Goal: Information Seeking & Learning: Find specific fact

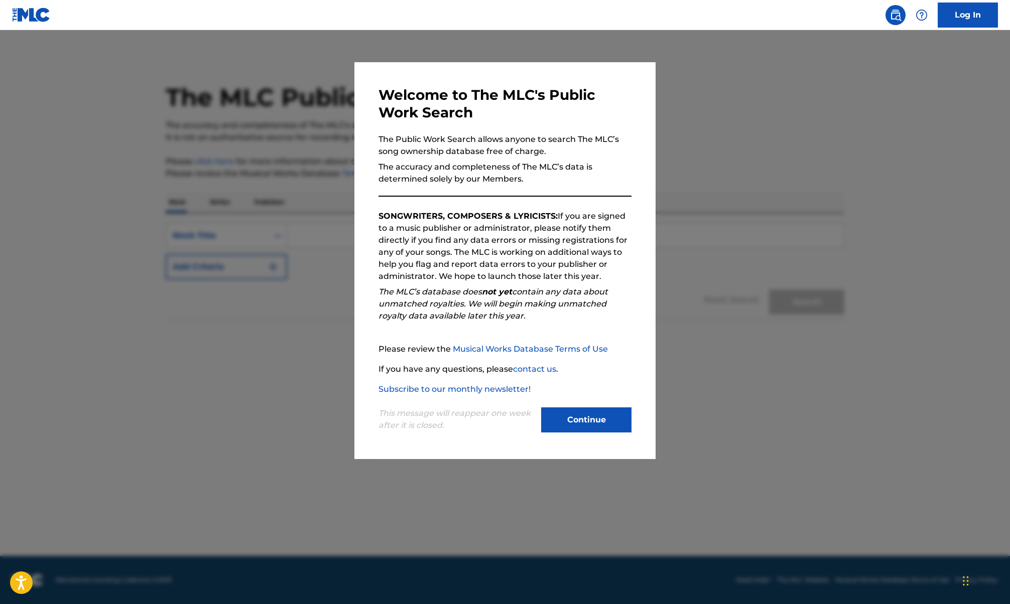
click at [599, 415] on button "Continue" at bounding box center [586, 420] width 90 height 25
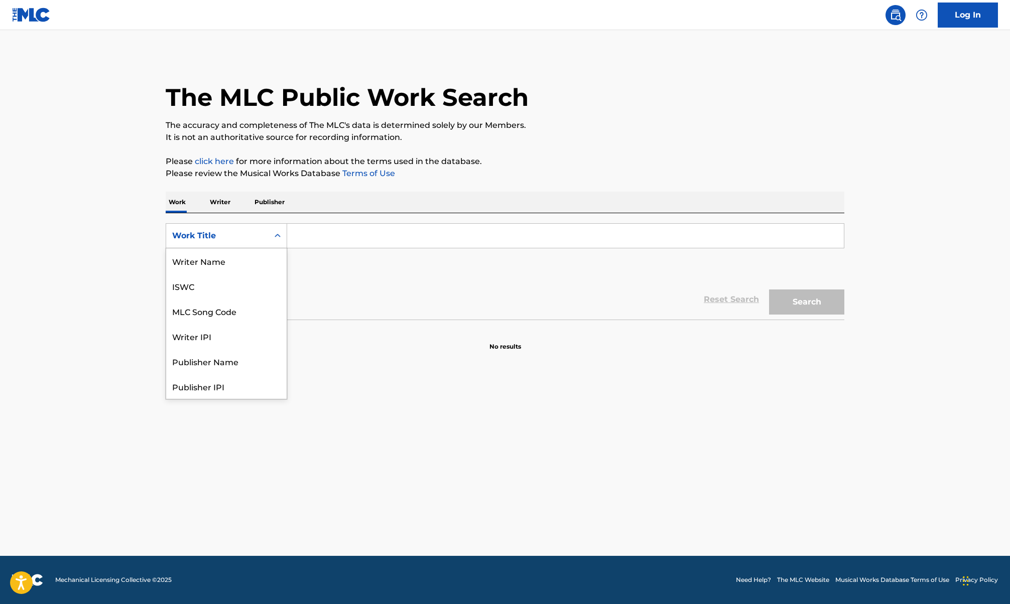
click at [228, 240] on div "Work Title" at bounding box center [217, 236] width 90 height 12
drag, startPoint x: 229, startPoint y: 261, endPoint x: 261, endPoint y: 251, distance: 33.0
click at [229, 262] on div "Writer Name" at bounding box center [226, 260] width 120 height 25
click at [326, 229] on input "Search Form" at bounding box center [565, 236] width 557 height 24
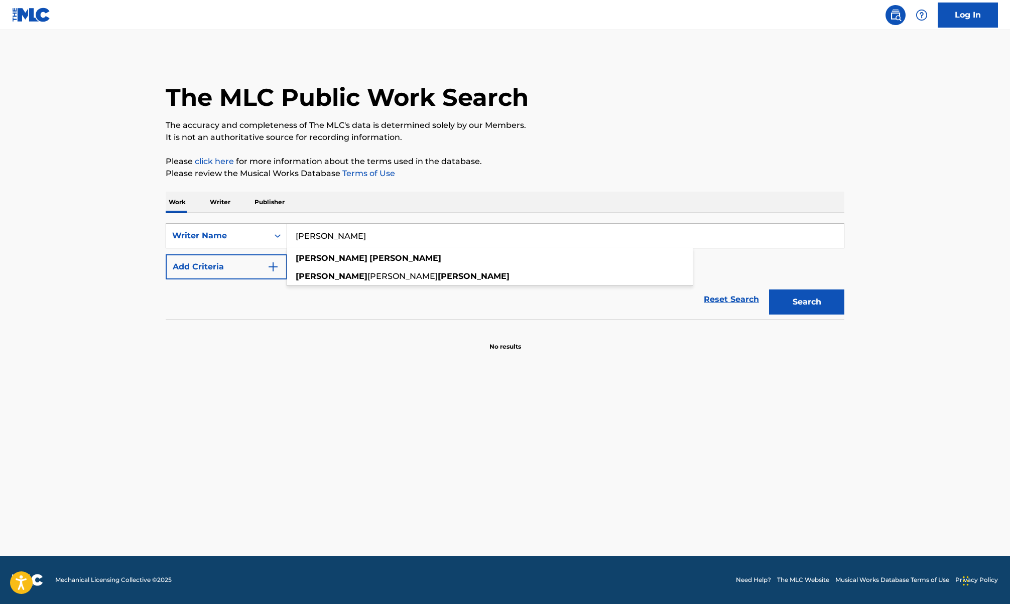
type input "jessica hammond"
click at [769, 290] on button "Search" at bounding box center [806, 302] width 75 height 25
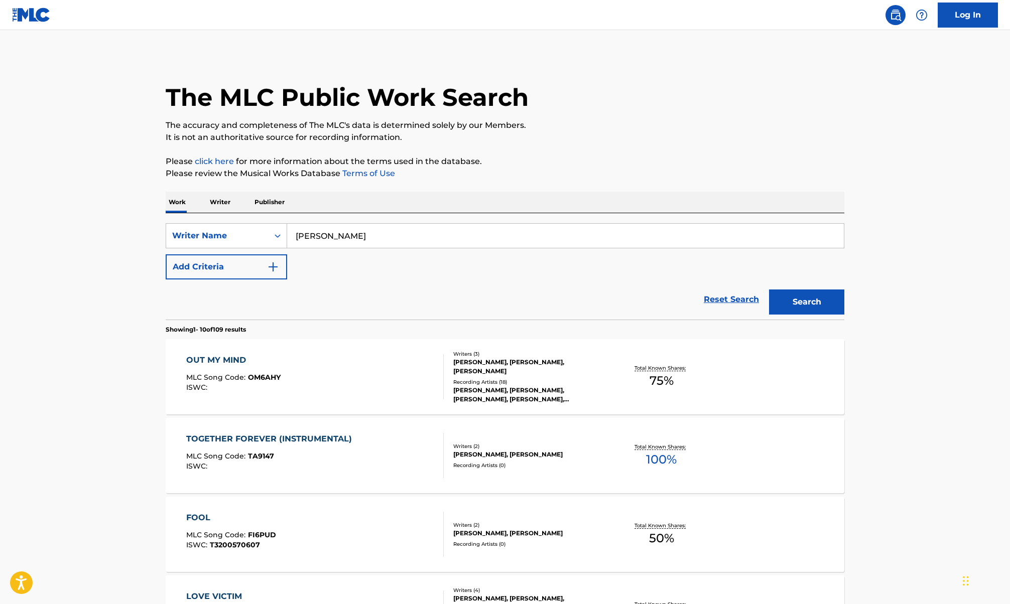
click at [321, 459] on div "MLC Song Code : TA9147" at bounding box center [271, 458] width 171 height 10
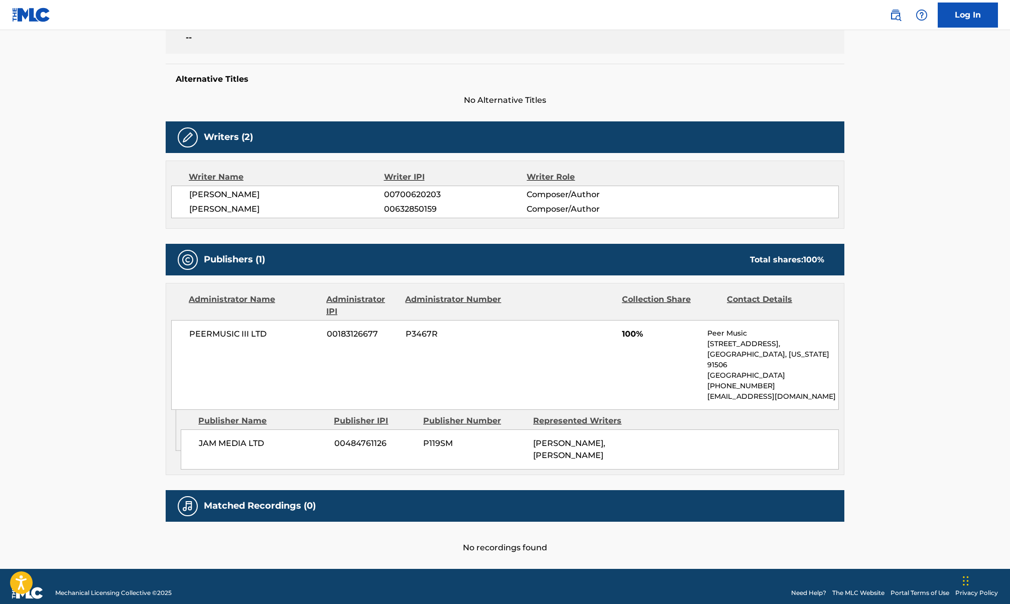
scroll to position [247, 0]
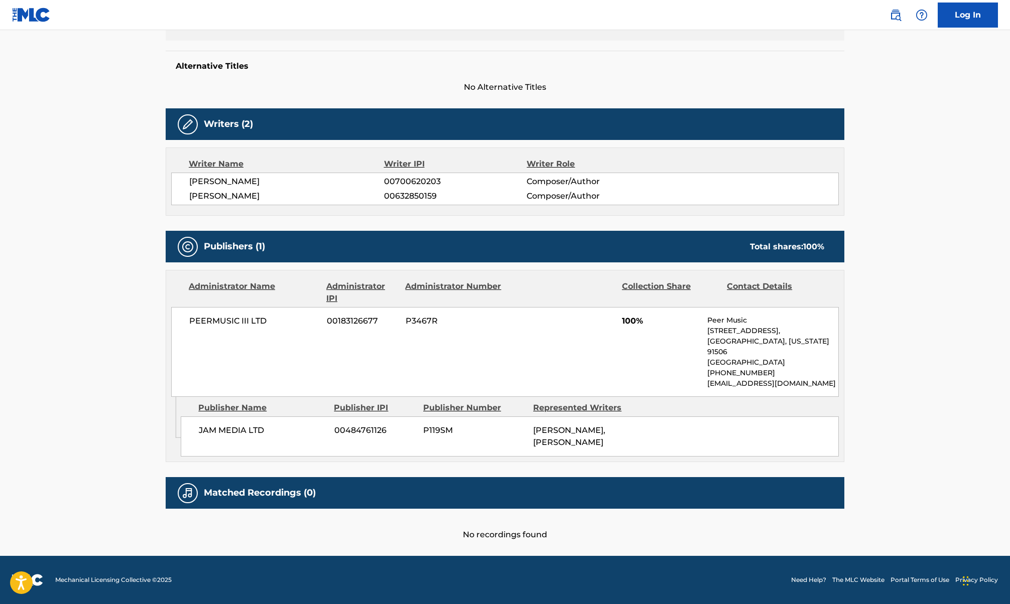
click at [229, 319] on span "PEERMUSIC III LTD" at bounding box center [254, 321] width 130 height 12
copy span "PEERMUSIC"
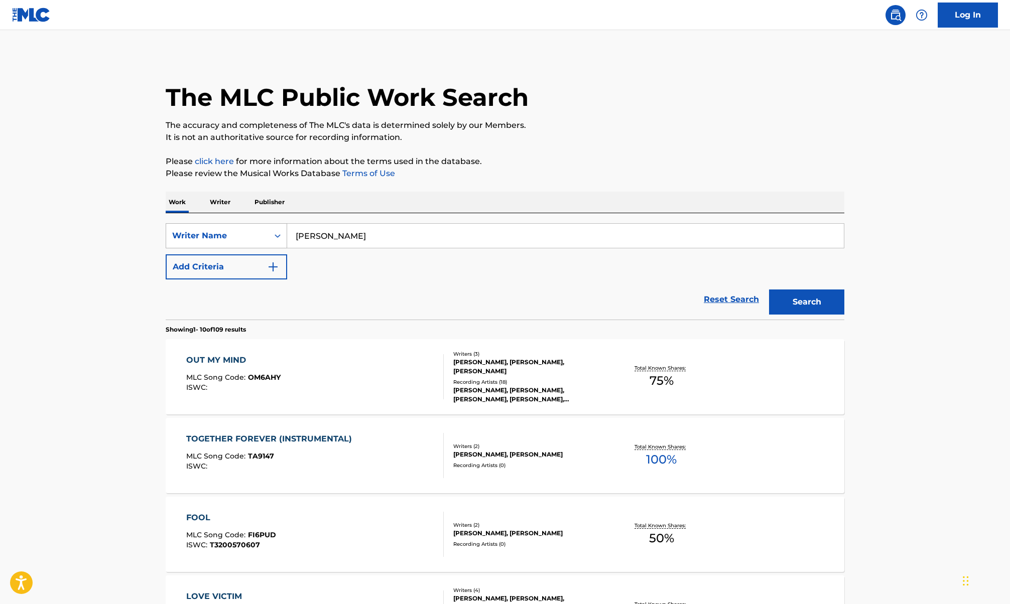
drag, startPoint x: 394, startPoint y: 237, endPoint x: 240, endPoint y: 231, distance: 153.7
click at [240, 237] on div "SearchWithCriteria71e36134-ec13-48a6-a1cf-3d5b8c41626c Writer Name jessica hamm…" at bounding box center [505, 235] width 679 height 25
type input "johnson furusa"
click at [769, 290] on button "Search" at bounding box center [806, 302] width 75 height 25
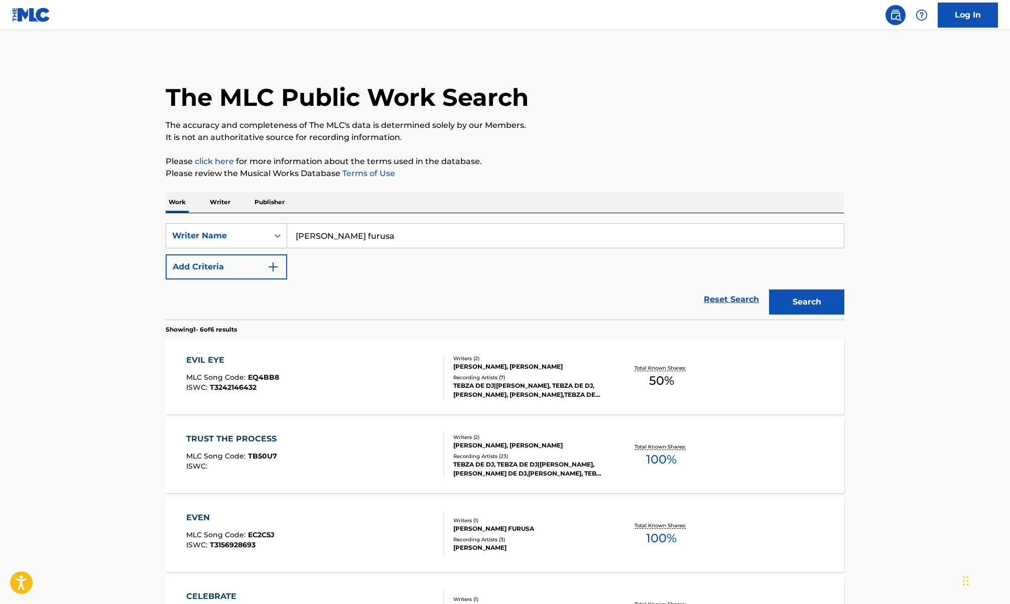
click at [386, 355] on div "EVIL EYE MLC Song Code : EQ4BB8 ISWC : T3242146432" at bounding box center [315, 376] width 258 height 45
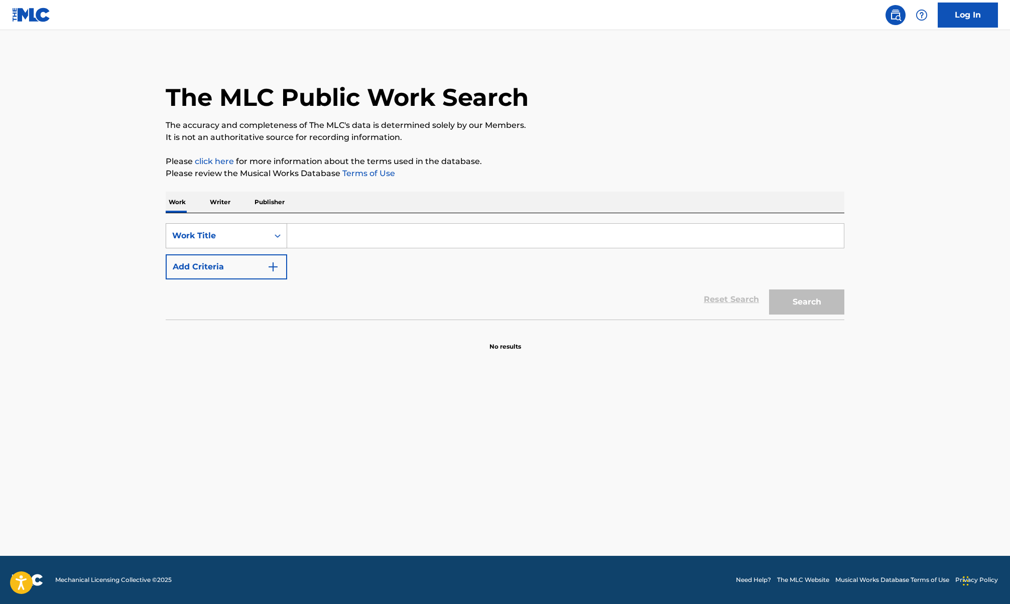
click at [258, 237] on div "Work Title" at bounding box center [217, 236] width 90 height 12
click at [214, 267] on div "Writer Name" at bounding box center [226, 260] width 120 height 25
paste input "NEALE CHAD"
type input "NEALE CHAD"
click at [769, 290] on button "Search" at bounding box center [806, 302] width 75 height 25
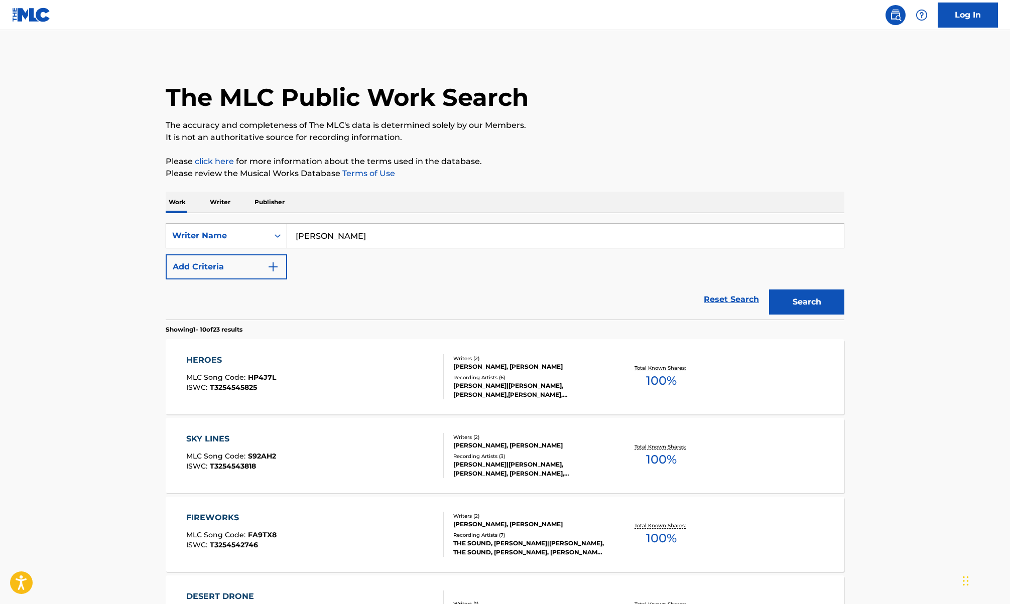
click at [354, 371] on div "HEROES MLC Song Code : HP4J7L ISWC : T3254545825" at bounding box center [315, 376] width 258 height 45
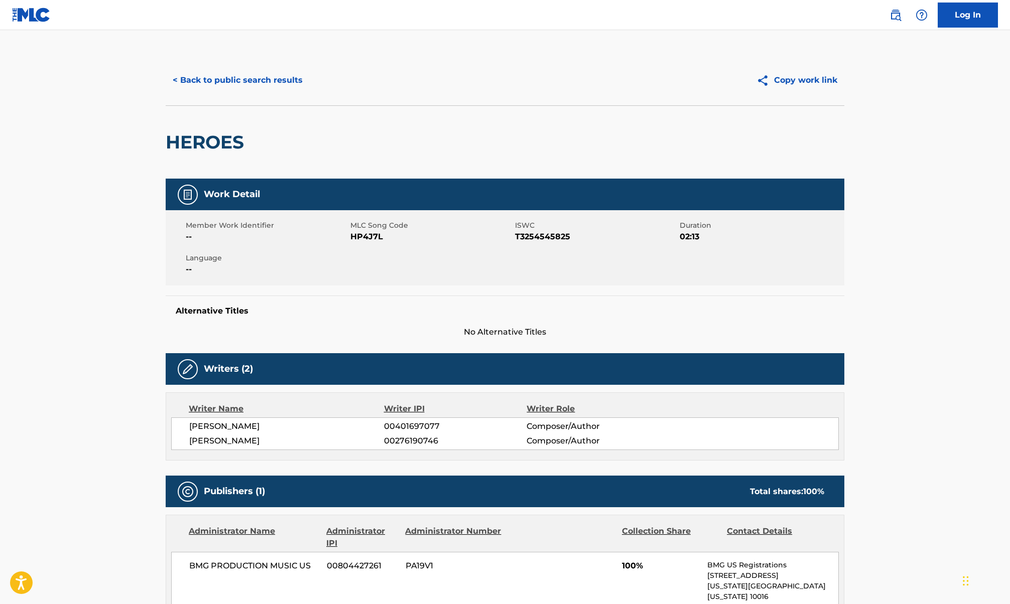
click at [199, 83] on button "< Back to public search results" at bounding box center [238, 80] width 144 height 25
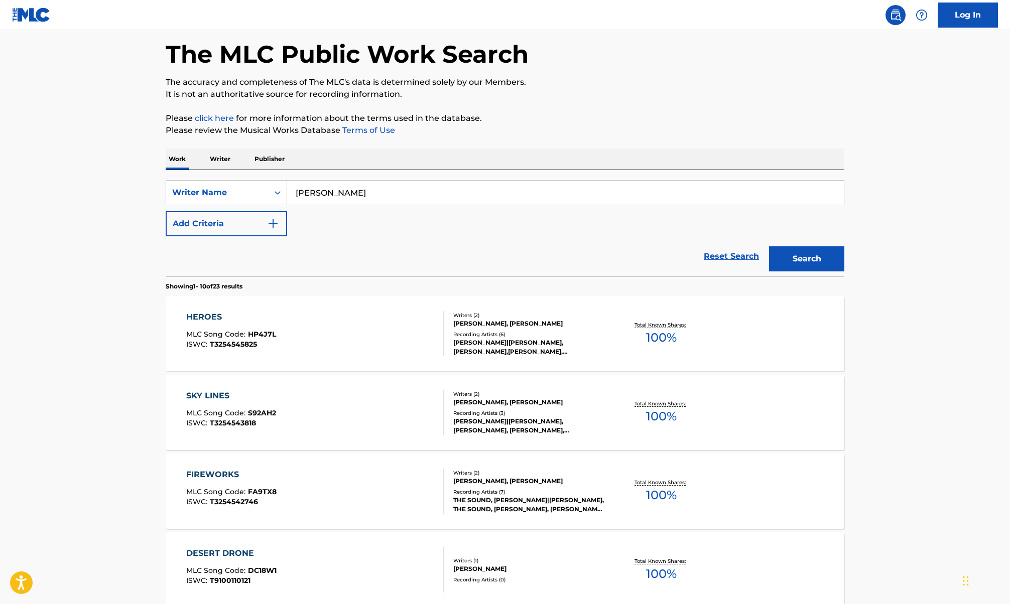
scroll to position [67, 0]
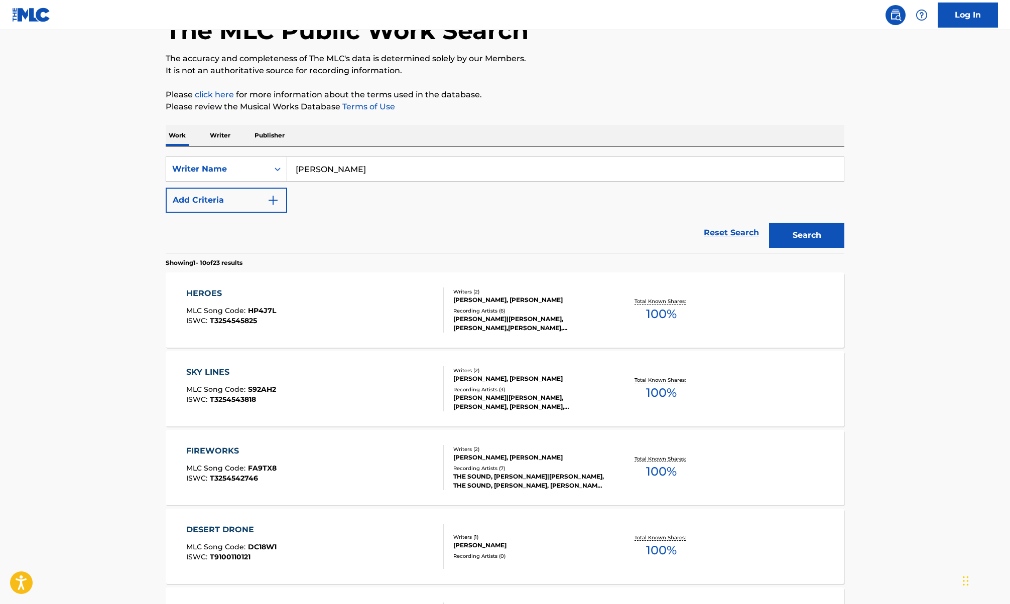
click at [382, 468] on div "FIREWORKS MLC Song Code : FA9TX8 ISWC : T3254542746" at bounding box center [315, 467] width 258 height 45
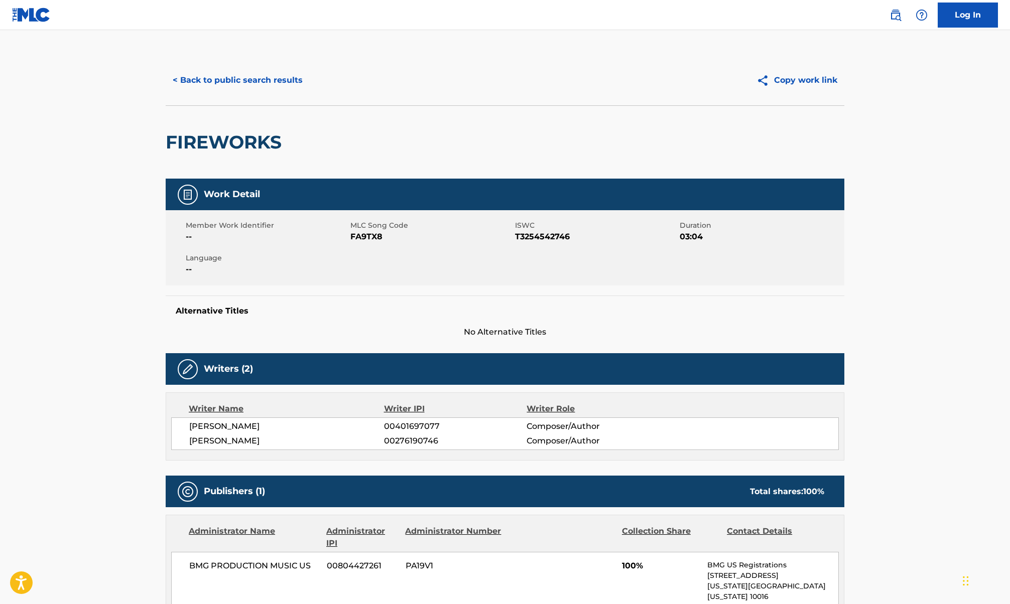
click at [235, 73] on button "< Back to public search results" at bounding box center [238, 80] width 144 height 25
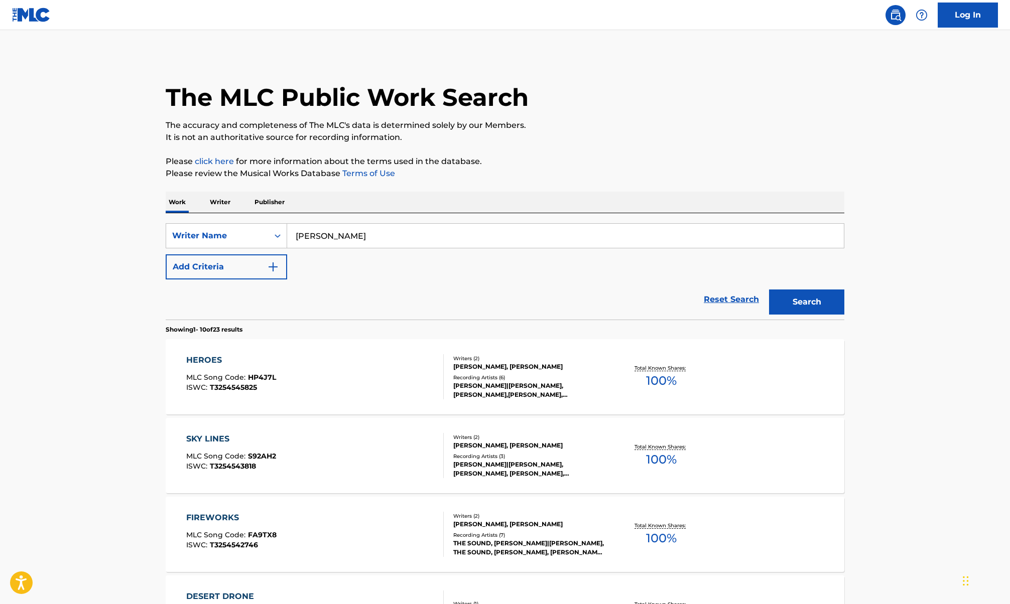
scroll to position [67, 0]
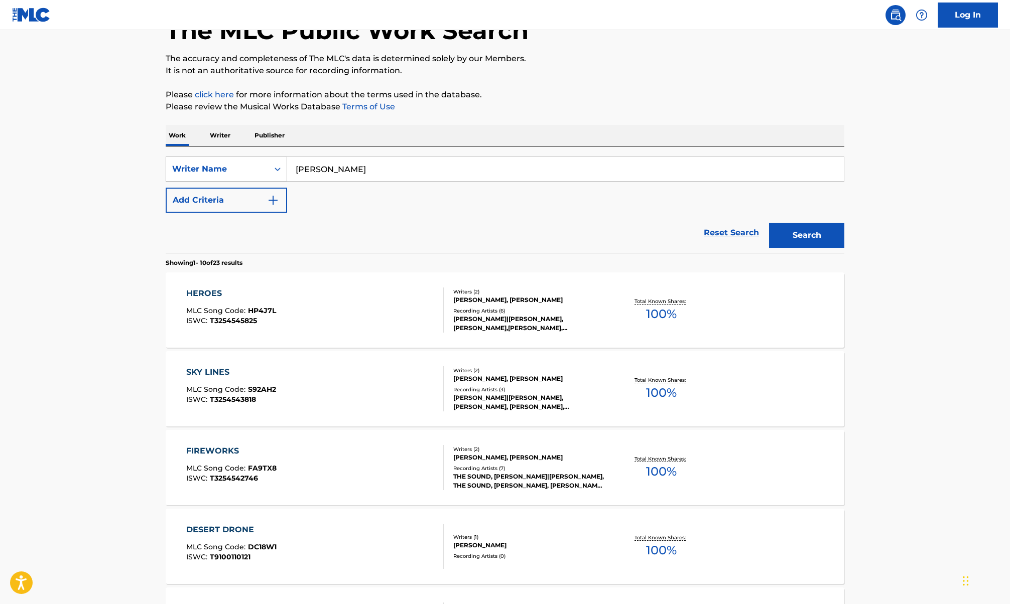
drag, startPoint x: 332, startPoint y: 169, endPoint x: 183, endPoint y: 166, distance: 149.6
click at [179, 167] on div "SearchWithCriteriac0911e41-195c-4233-a18f-10ef074e69ee Writer Name NEALE CHAD" at bounding box center [505, 169] width 679 height 25
drag, startPoint x: 294, startPoint y: 167, endPoint x: 220, endPoint y: 172, distance: 74.0
click at [237, 183] on div "SearchWithCriteriac0911e41-195c-4233-a18f-10ef074e69ee Writer Name NEALE CHAD n…" at bounding box center [505, 185] width 679 height 56
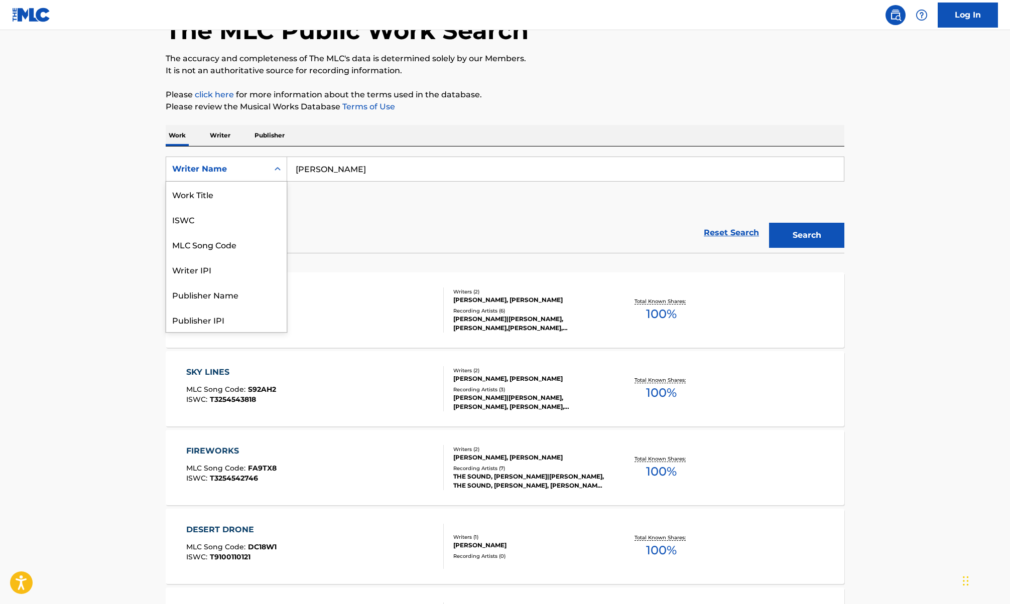
click at [220, 172] on div "Writer Name" at bounding box center [217, 169] width 90 height 12
click at [223, 197] on div "Work Title" at bounding box center [226, 194] width 120 height 25
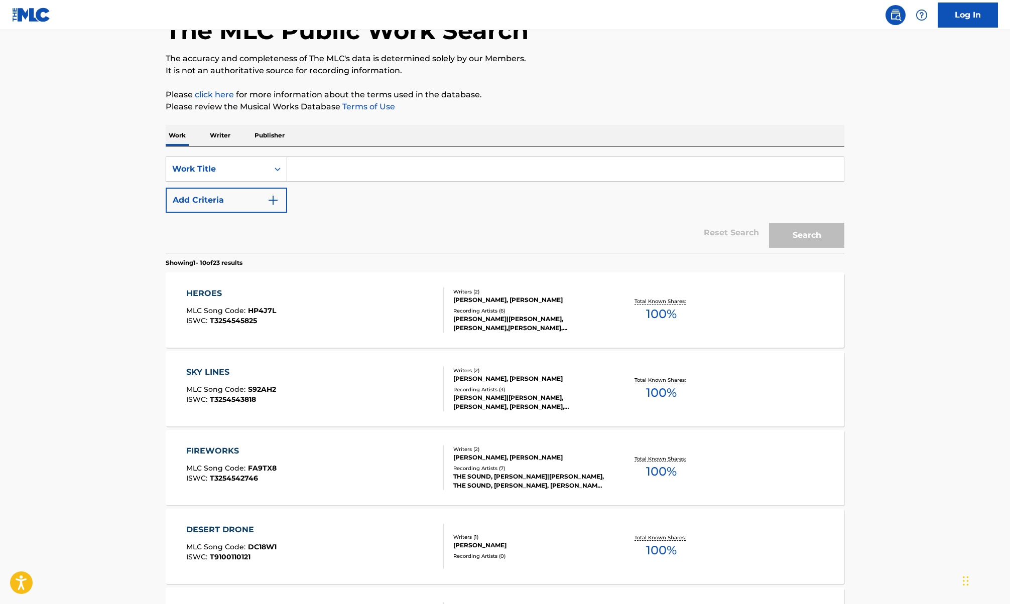
drag, startPoint x: 388, startPoint y: 163, endPoint x: 327, endPoint y: 166, distance: 61.3
click at [329, 167] on input "Search Form" at bounding box center [565, 169] width 557 height 24
paste input "GUNSHOT TO THE SOUL"
type input "GUNSHOT TO THE SOUL"
click at [801, 235] on button "Search" at bounding box center [806, 235] width 75 height 25
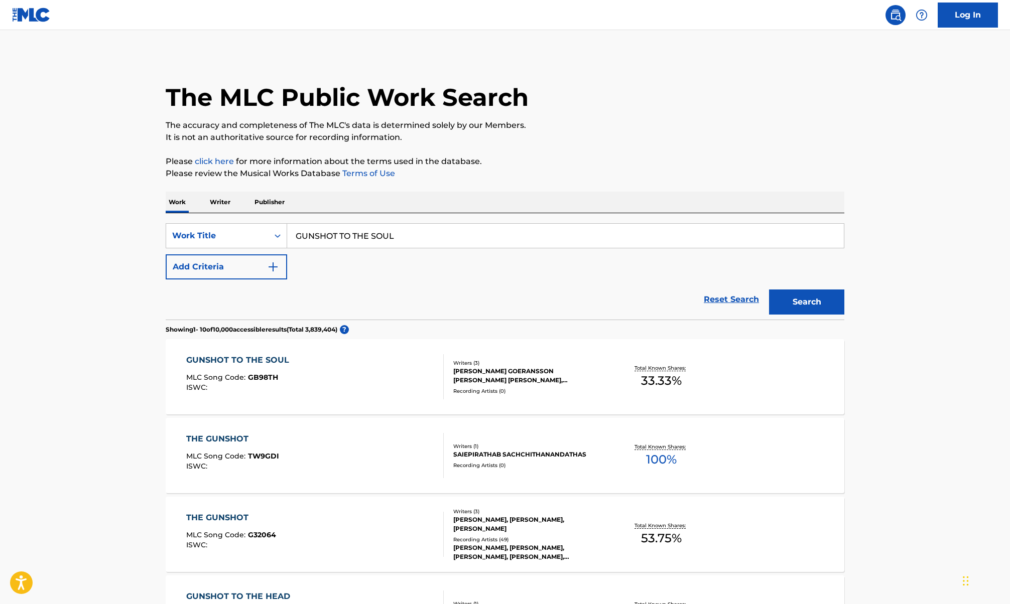
click at [395, 375] on div "GUNSHOT TO THE SOUL MLC Song Code : GB98TH ISWC :" at bounding box center [315, 376] width 258 height 45
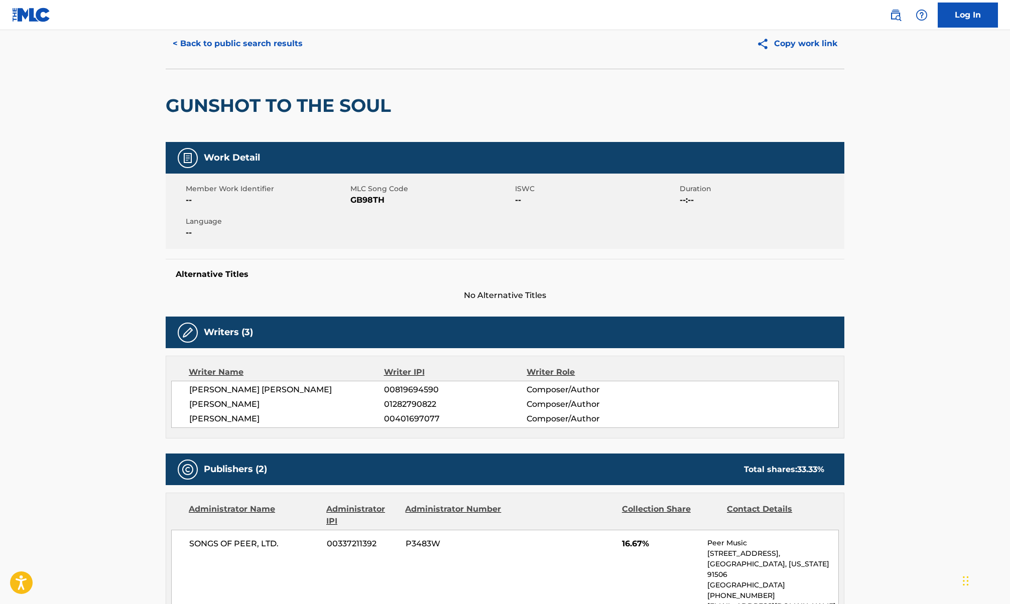
scroll to position [18, 0]
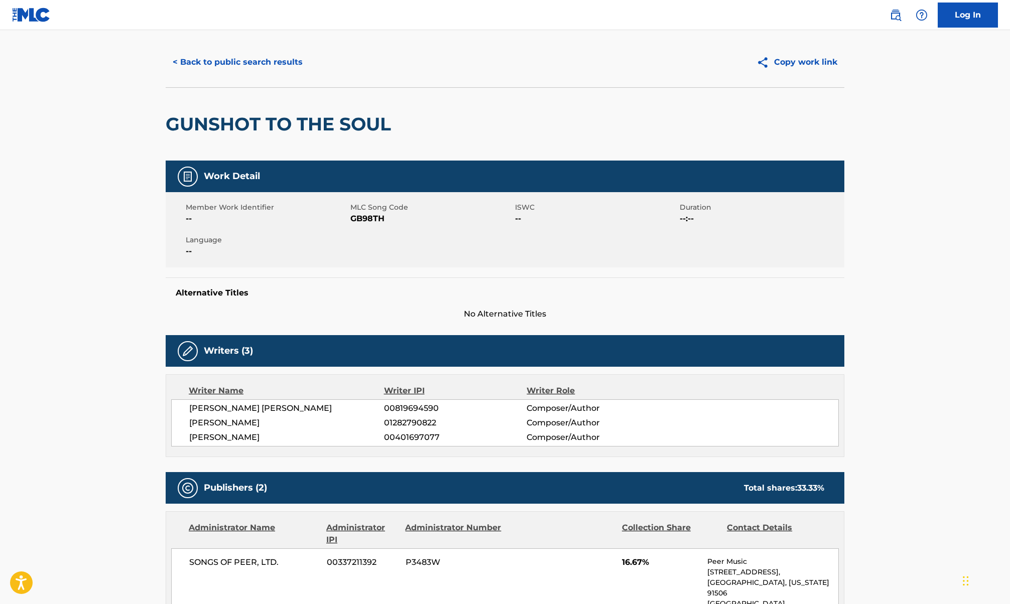
click at [186, 59] on button "< Back to public search results" at bounding box center [238, 62] width 144 height 25
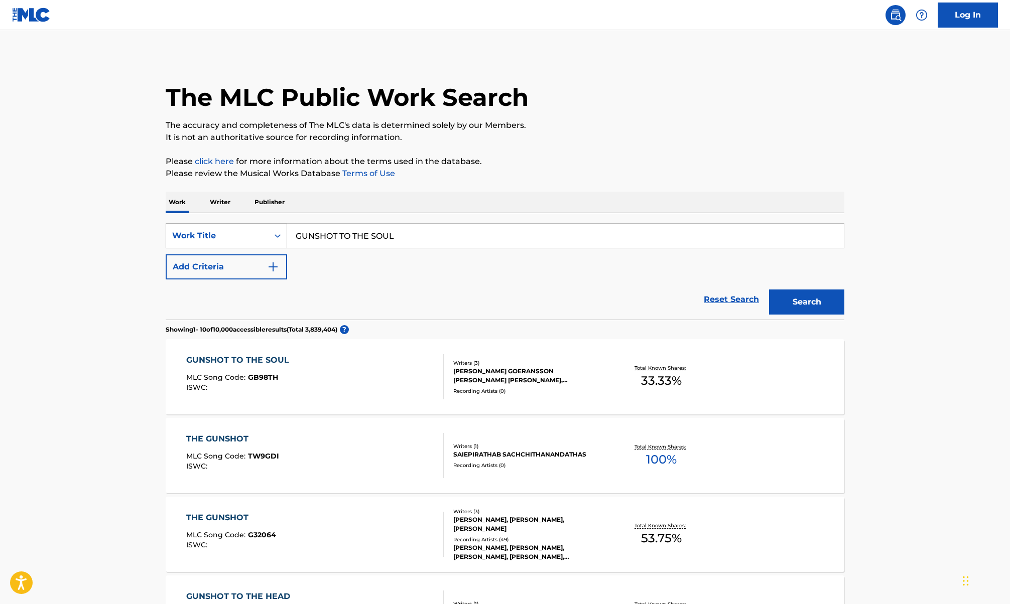
drag, startPoint x: 388, startPoint y: 243, endPoint x: 255, endPoint y: 246, distance: 133.0
click at [256, 246] on div "SearchWithCriteria4734451b-2e65-490c-8767-1c8c279bd715 Work Title GUNSHOT TO TH…" at bounding box center [505, 235] width 679 height 25
click at [246, 238] on div "Work Title" at bounding box center [217, 236] width 90 height 12
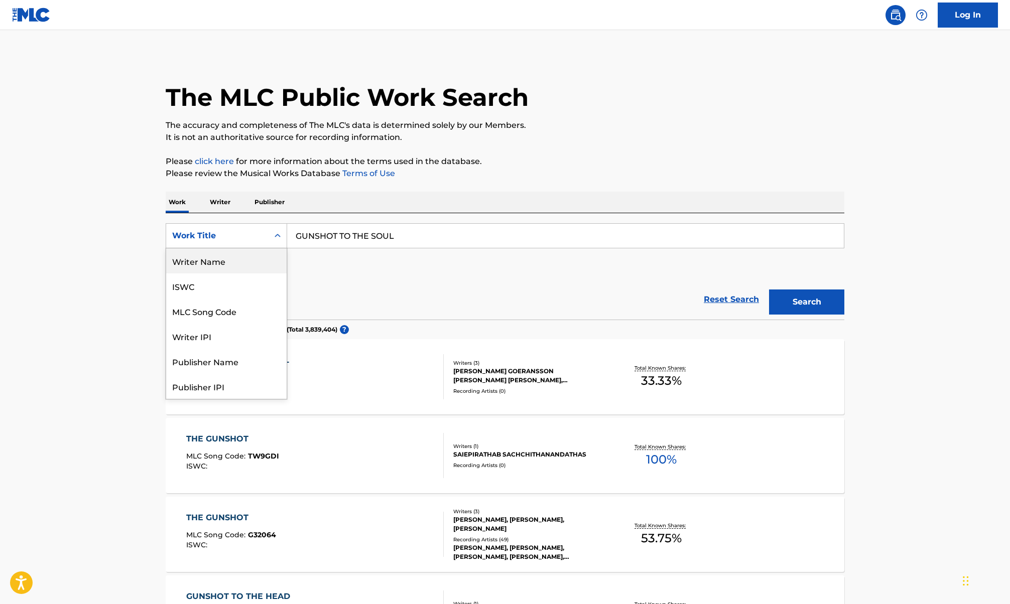
click at [218, 259] on div "Writer Name" at bounding box center [226, 260] width 120 height 25
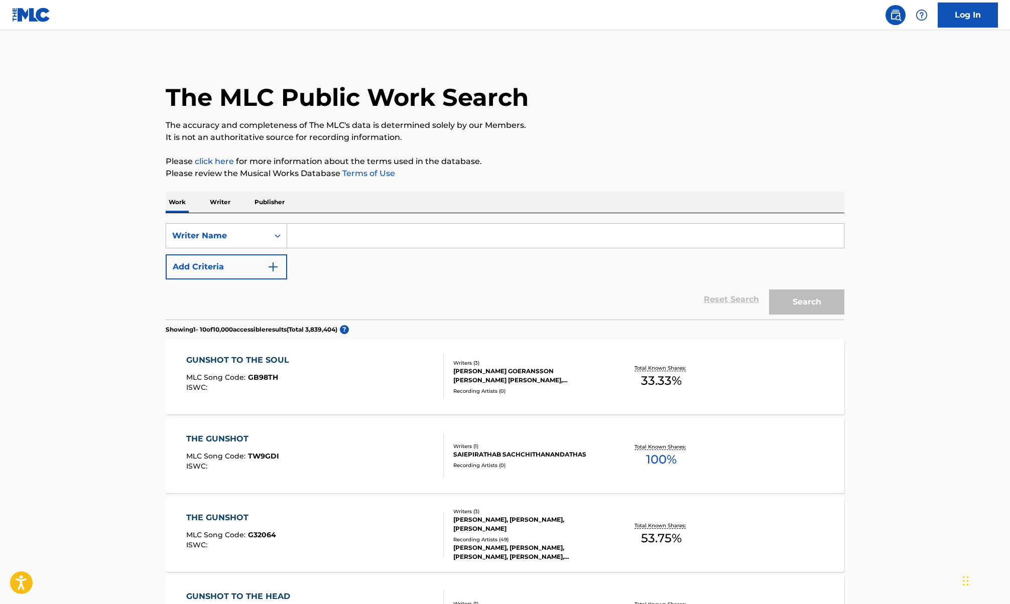
click at [356, 232] on input "Search Form" at bounding box center [565, 236] width 557 height 24
type input "wilma liden"
click at [769, 290] on button "Search" at bounding box center [806, 302] width 75 height 25
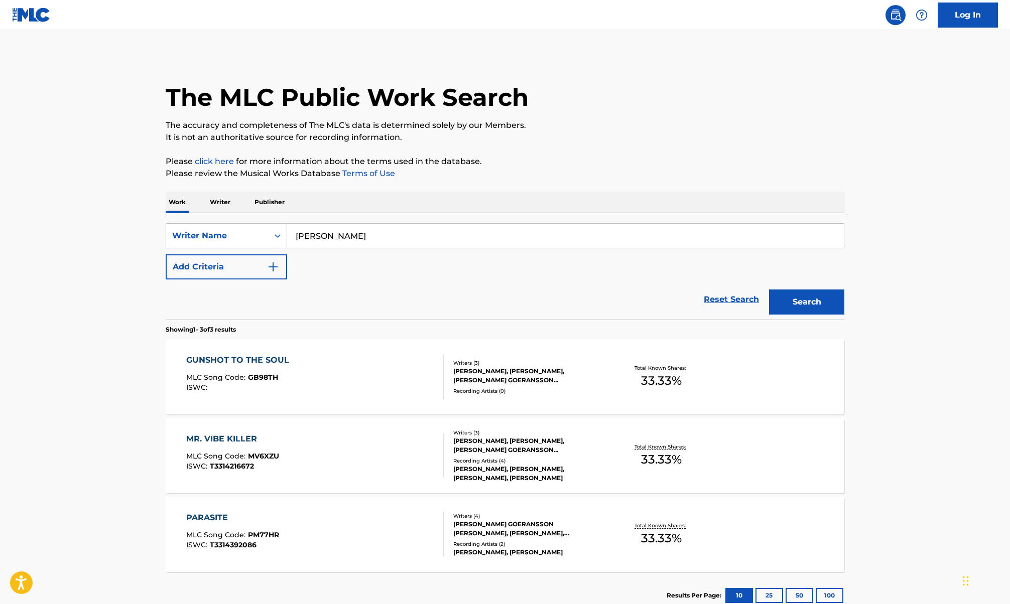
click at [335, 376] on div "GUNSHOT TO THE SOUL MLC Song Code : GB98TH ISWC :" at bounding box center [315, 376] width 258 height 45
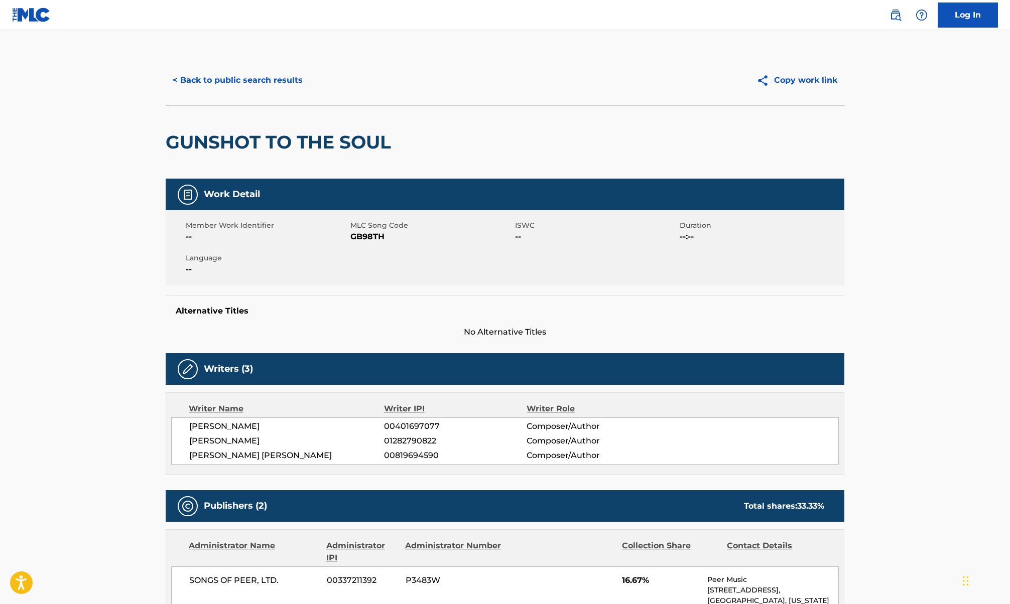
click at [209, 85] on button "< Back to public search results" at bounding box center [238, 80] width 144 height 25
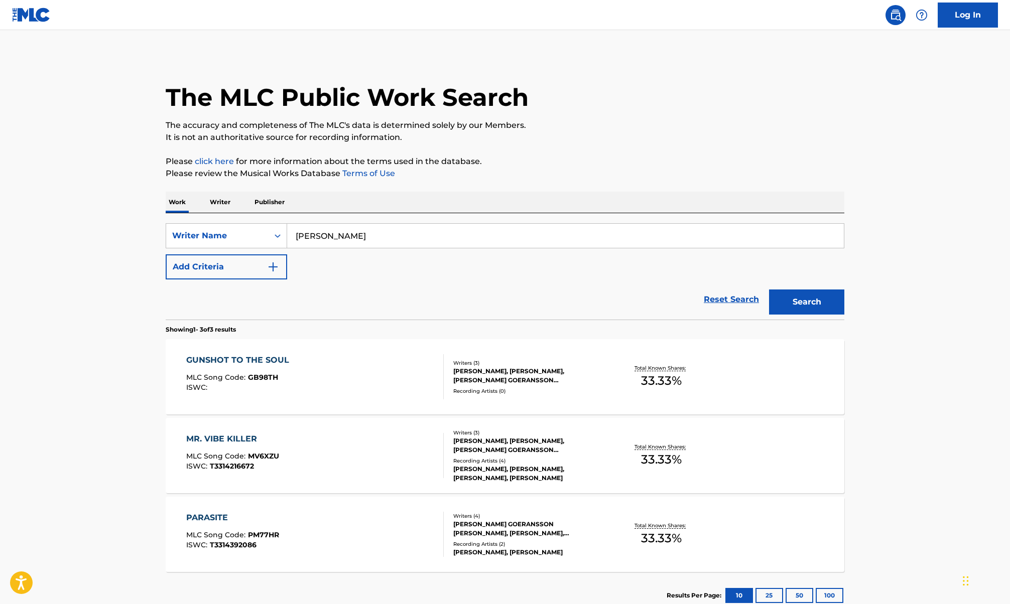
click at [387, 472] on div "MR. VIBE KILLER MLC Song Code : MV6XZU ISWC : T3314216672" at bounding box center [315, 455] width 258 height 45
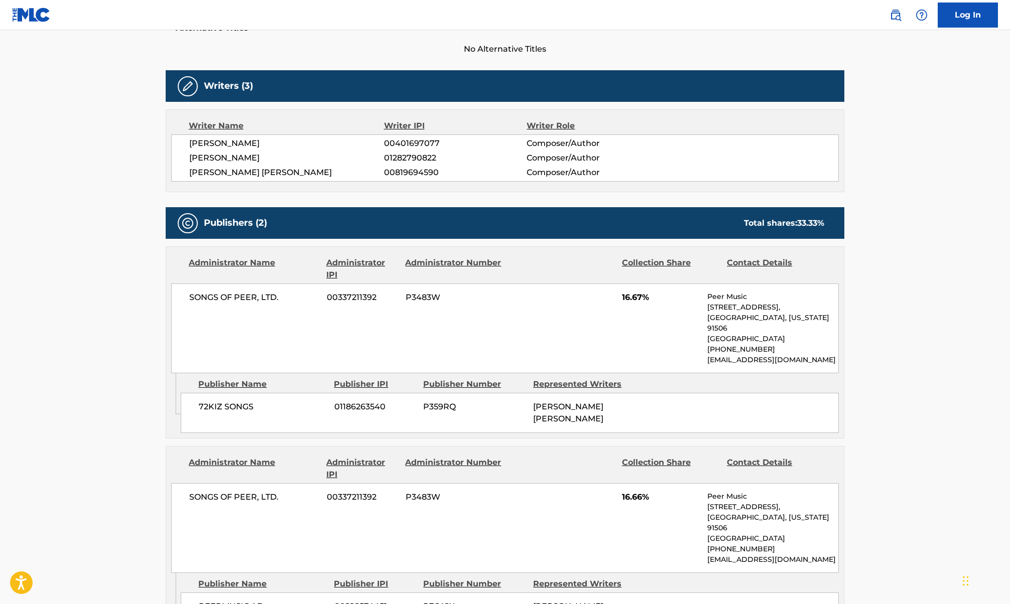
scroll to position [201, 0]
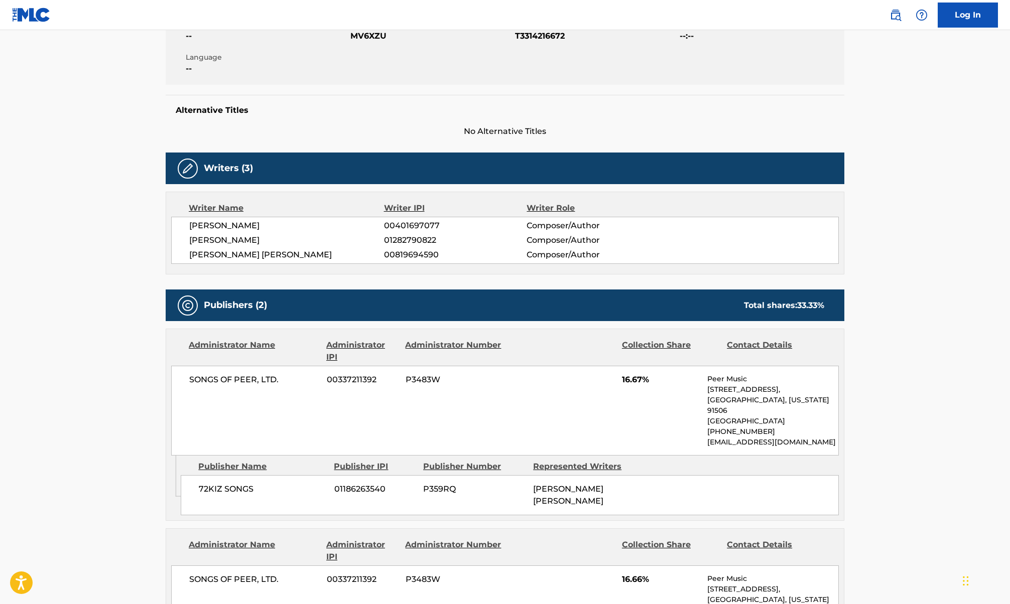
click at [253, 238] on span "WILMA ANNA LIDEN" at bounding box center [286, 240] width 195 height 12
click at [222, 225] on span "NEALE CHAD" at bounding box center [286, 226] width 195 height 12
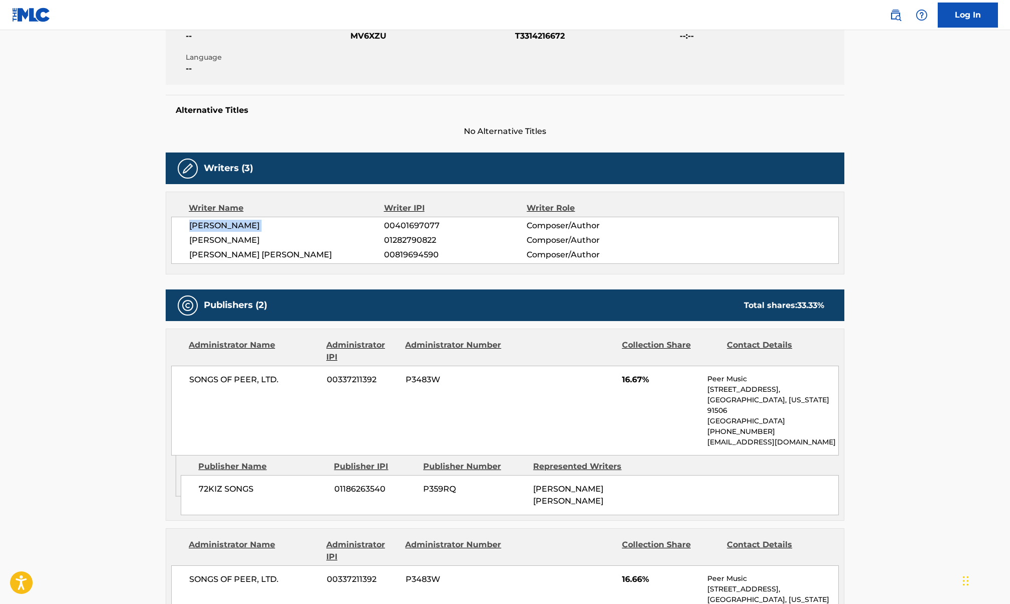
click at [222, 225] on span "NEALE CHAD" at bounding box center [286, 226] width 195 height 12
copy div "NEALE CHAD"
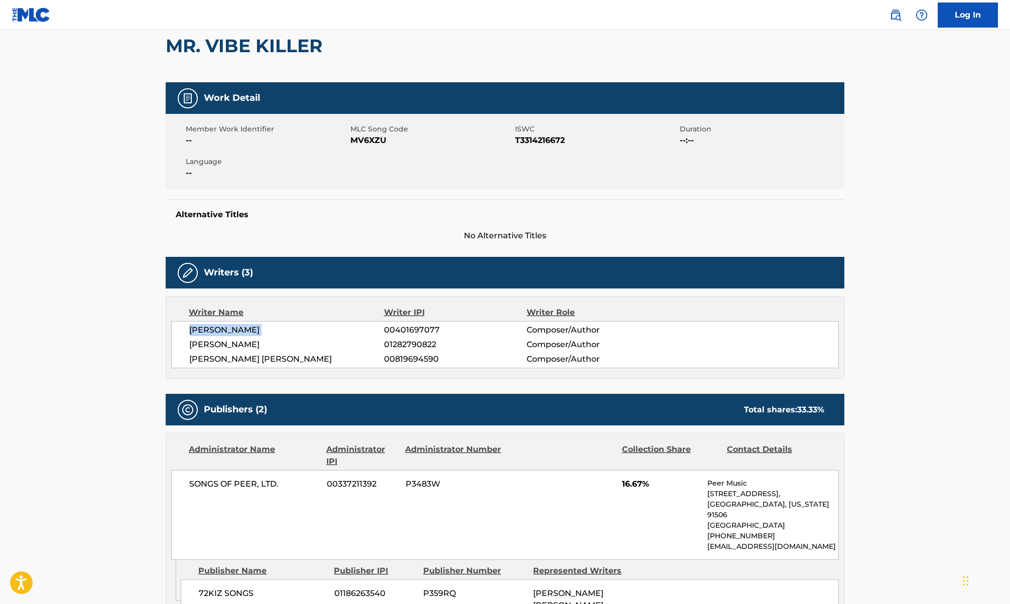
scroll to position [0, 0]
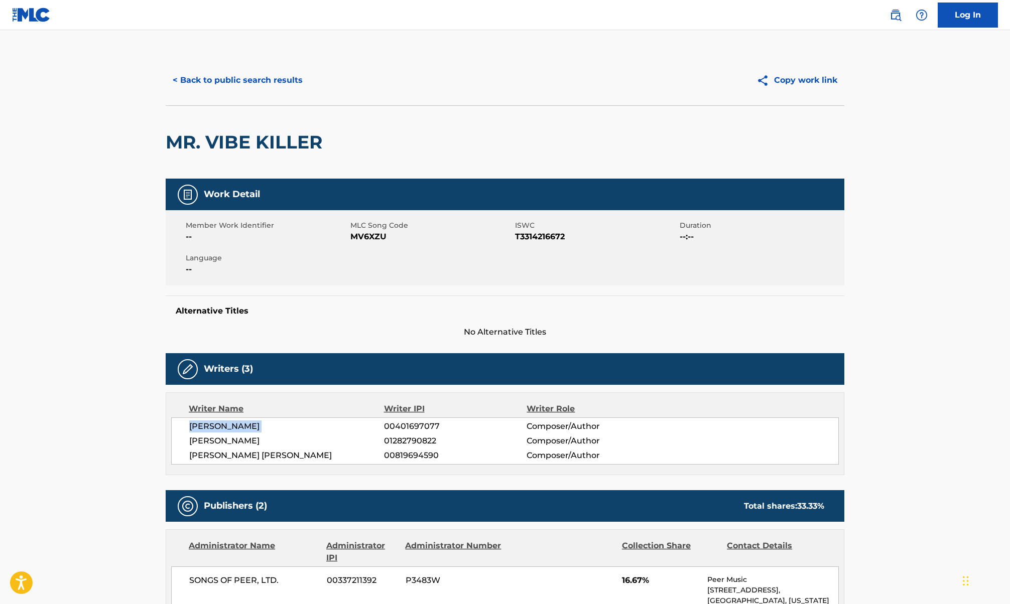
click at [213, 69] on button "< Back to public search results" at bounding box center [238, 80] width 144 height 25
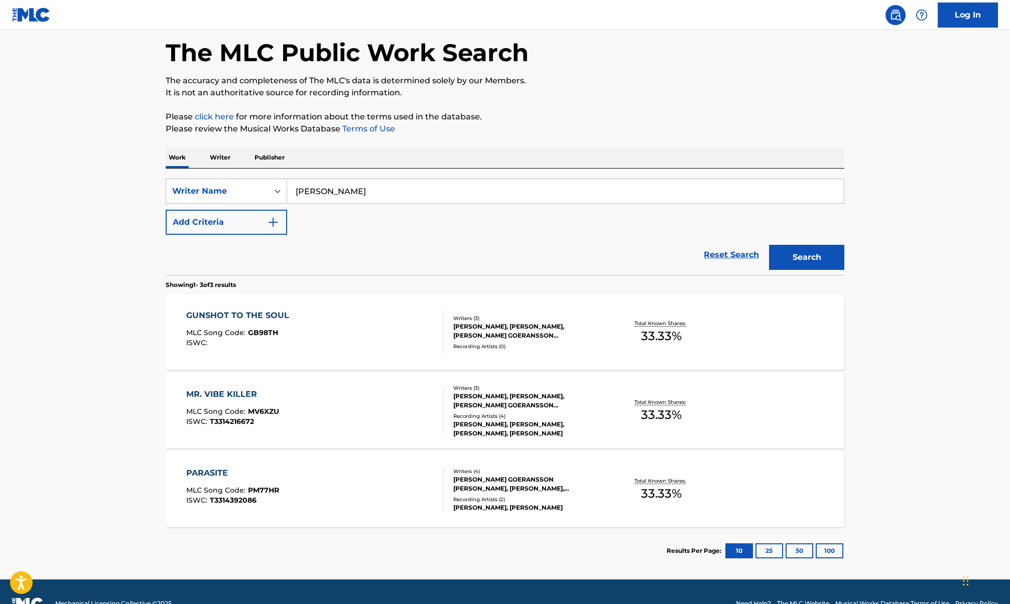
scroll to position [67, 0]
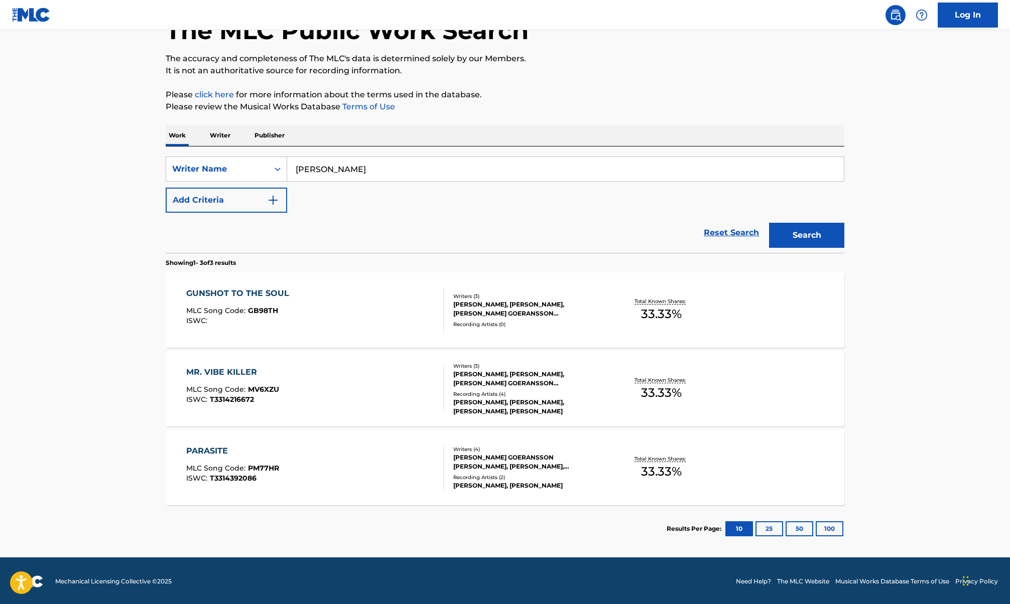
click at [302, 458] on div "PARASITE MLC Song Code : PM77HR ISWC : T3314392086" at bounding box center [315, 467] width 258 height 45
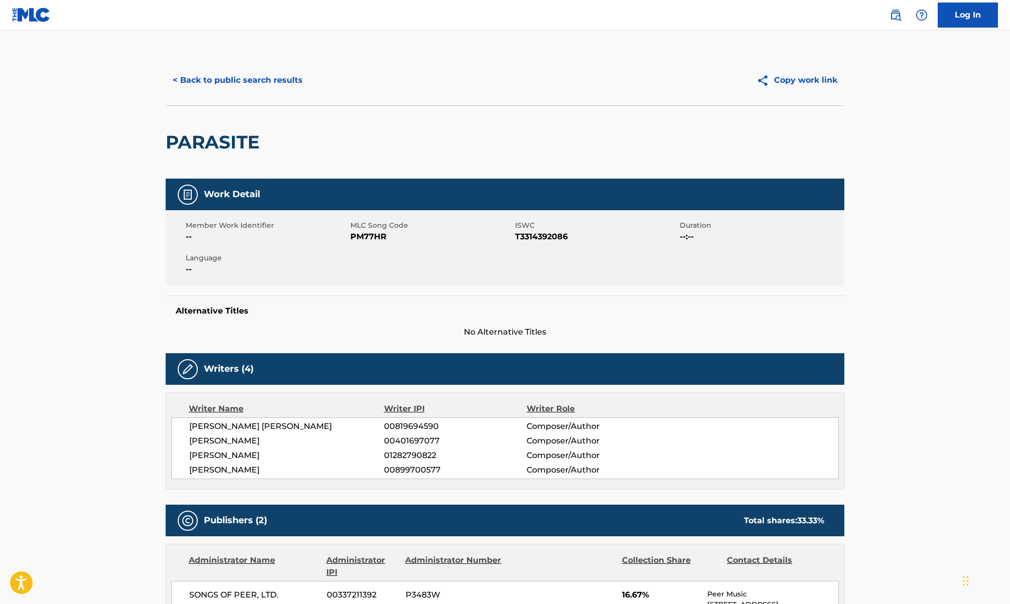
click at [221, 82] on button "< Back to public search results" at bounding box center [238, 80] width 144 height 25
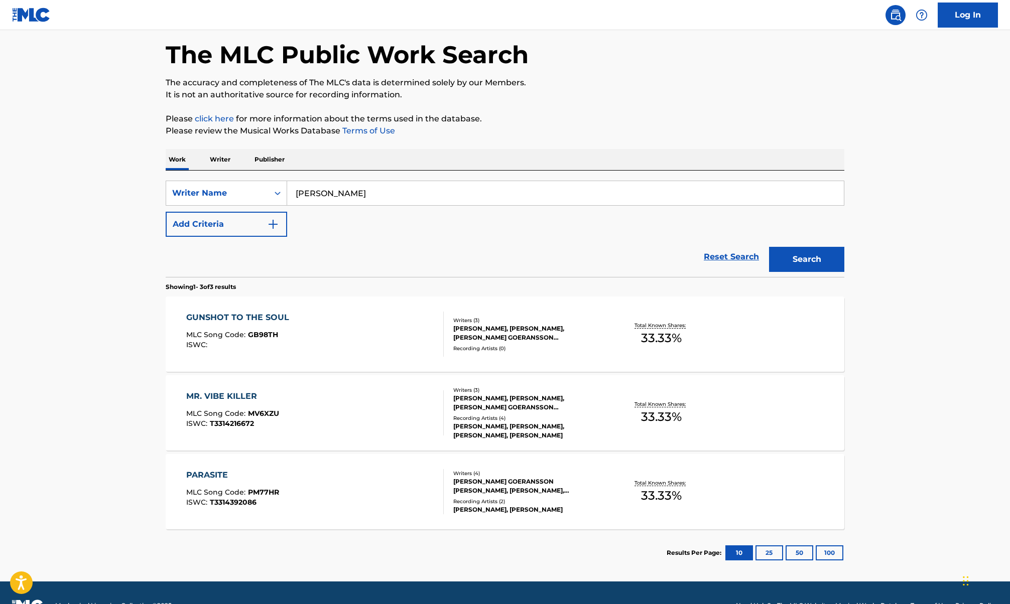
click at [330, 189] on input "wilma liden" at bounding box center [565, 193] width 557 height 24
click at [329, 189] on input "wilma liden" at bounding box center [565, 193] width 557 height 24
paste input "NEALE CHAD"
type input "NEALE CHAD"
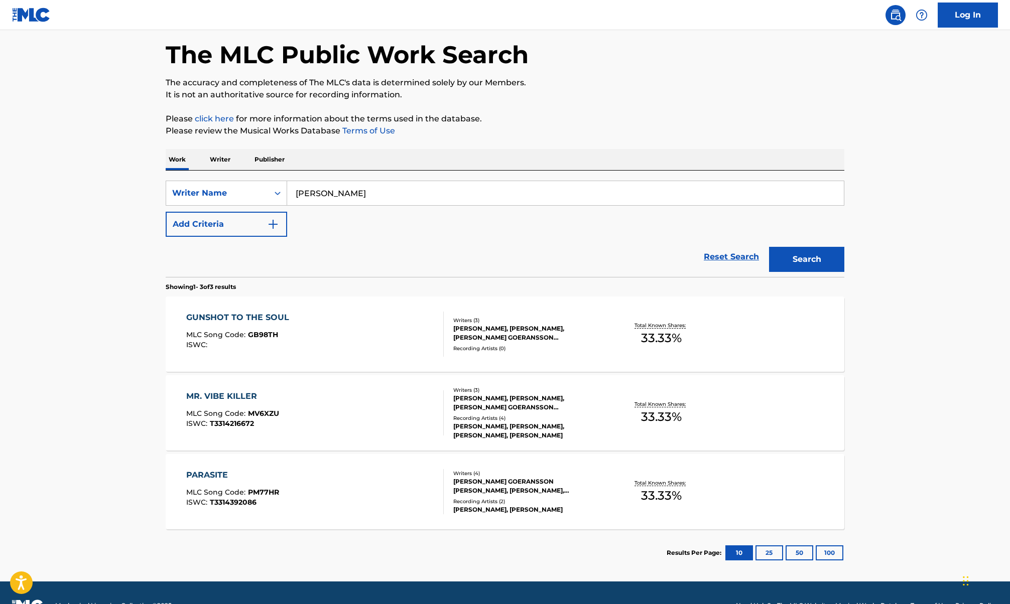
click at [800, 256] on button "Search" at bounding box center [806, 259] width 75 height 25
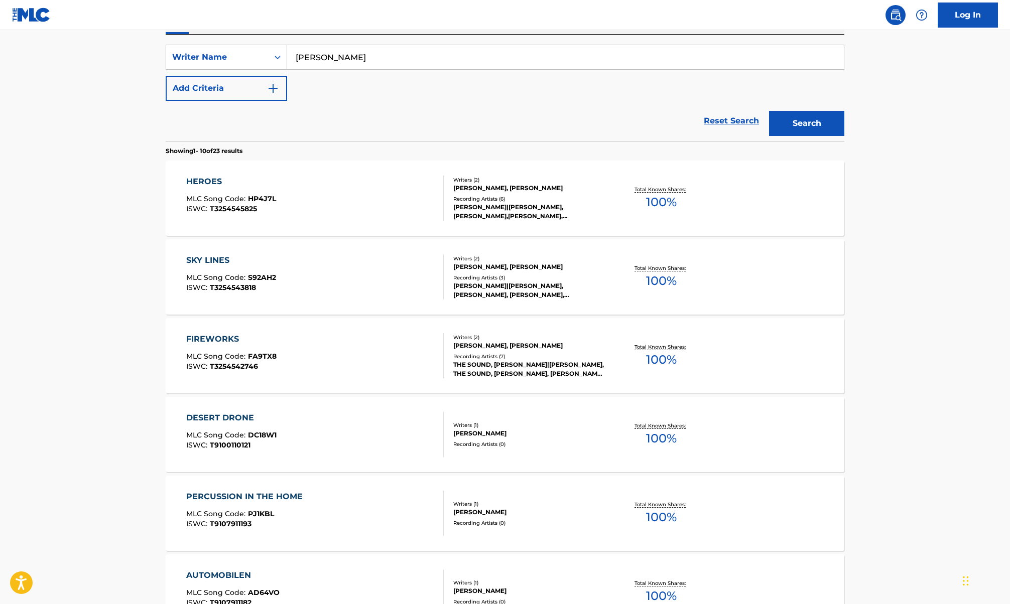
scroll to position [201, 0]
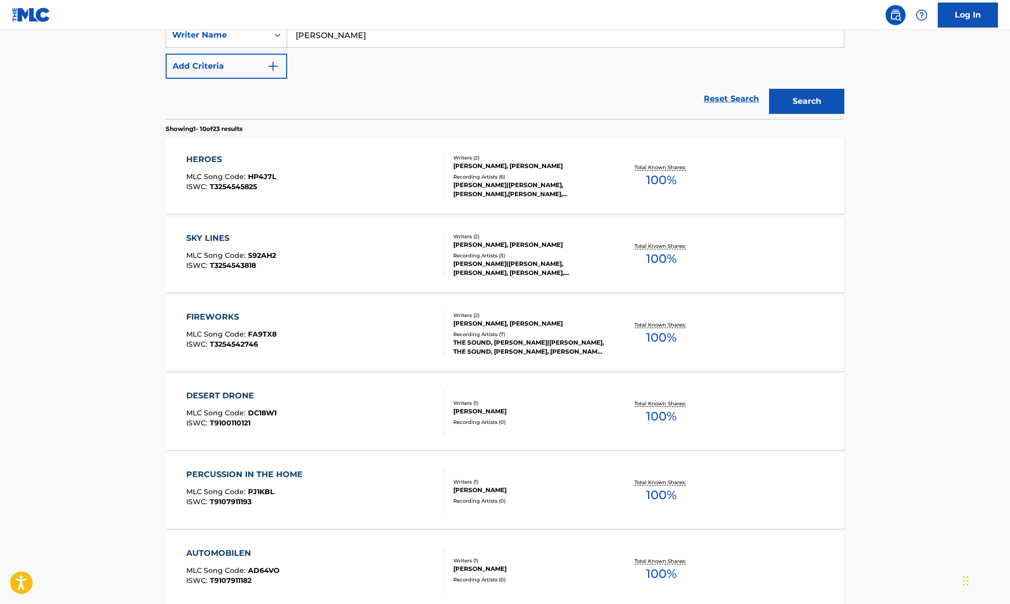
click at [365, 410] on div "DESERT DRONE MLC Song Code : DC18W1 ISWC : T9100110121" at bounding box center [315, 412] width 258 height 45
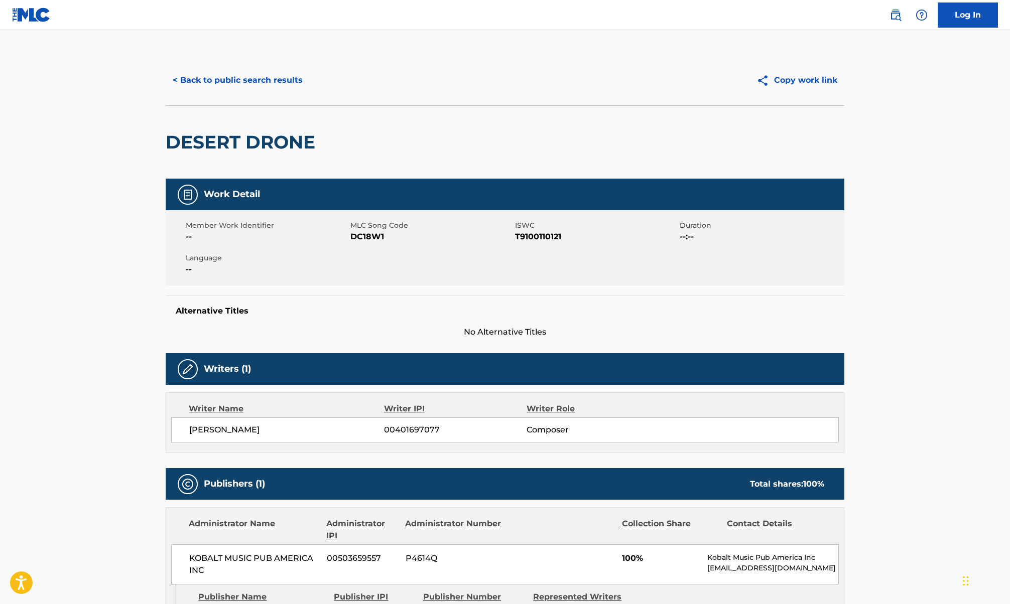
click at [214, 83] on button "< Back to public search results" at bounding box center [238, 80] width 144 height 25
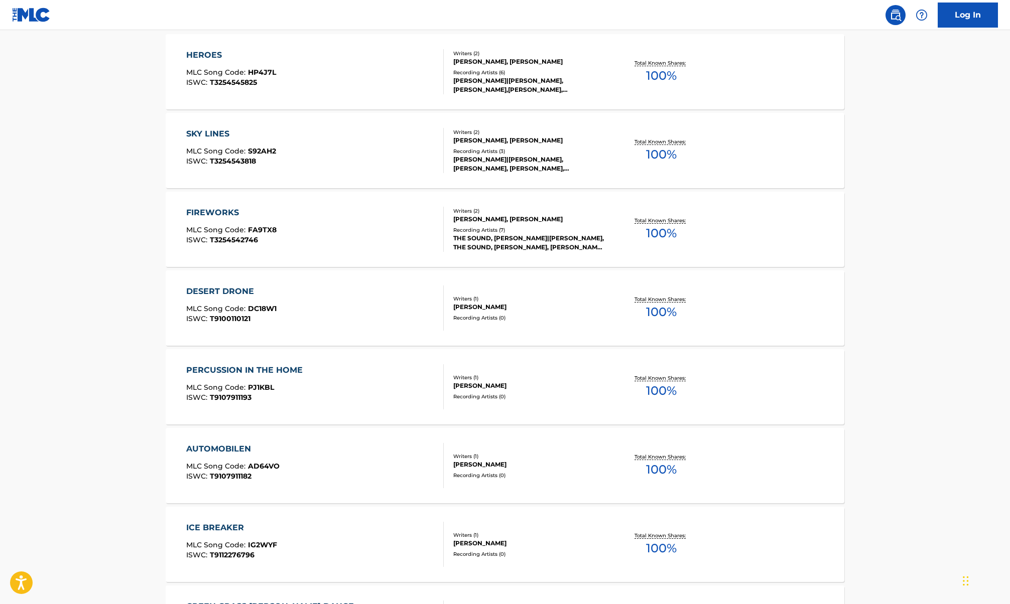
scroll to position [468, 0]
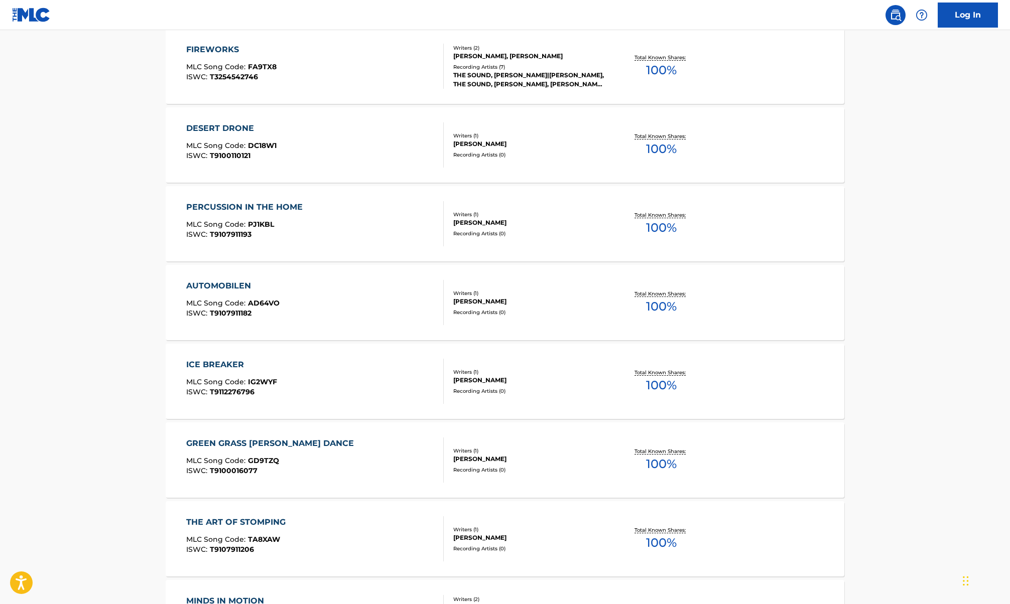
click at [380, 412] on div "ICE BREAKER MLC Song Code : IG2WYF ISWC : T9112276796 Writers ( 1 ) NEALE CHAD …" at bounding box center [505, 381] width 679 height 75
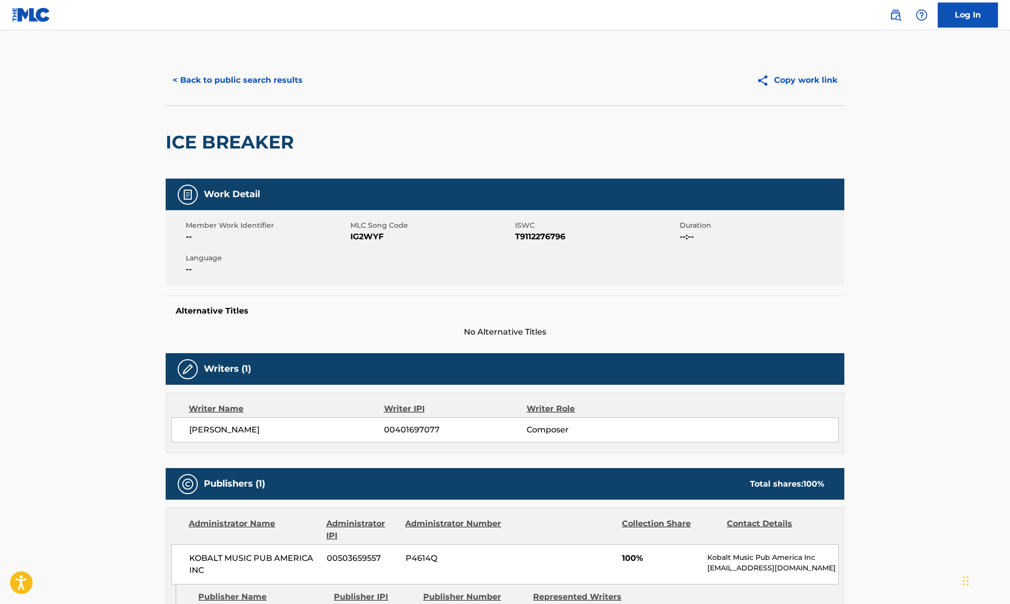
click at [272, 83] on button "< Back to public search results" at bounding box center [238, 80] width 144 height 25
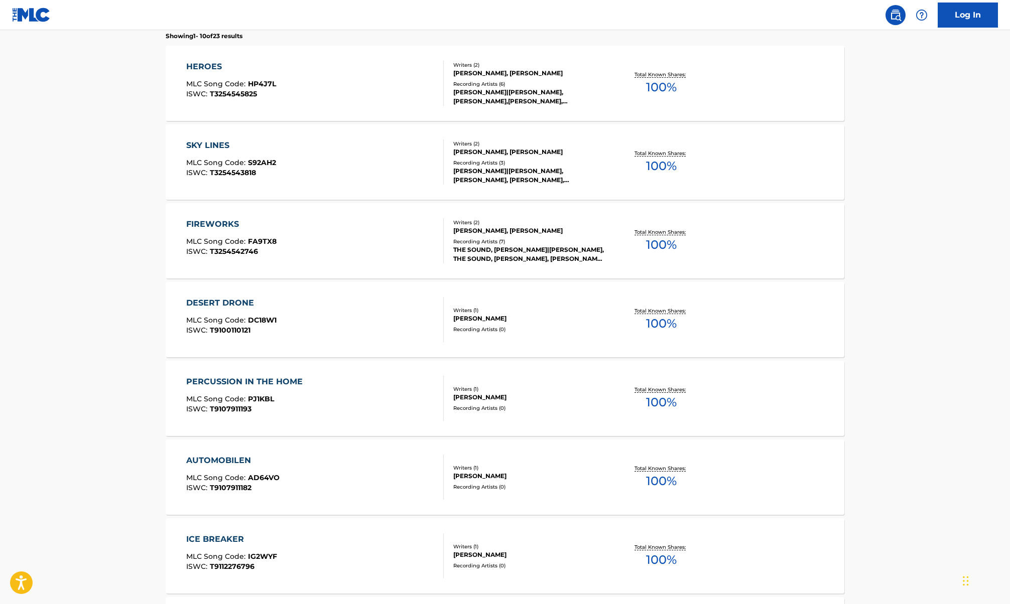
click at [354, 167] on div "SKY LINES MLC Song Code : S92AH2 ISWC : T3254543818" at bounding box center [315, 162] width 258 height 45
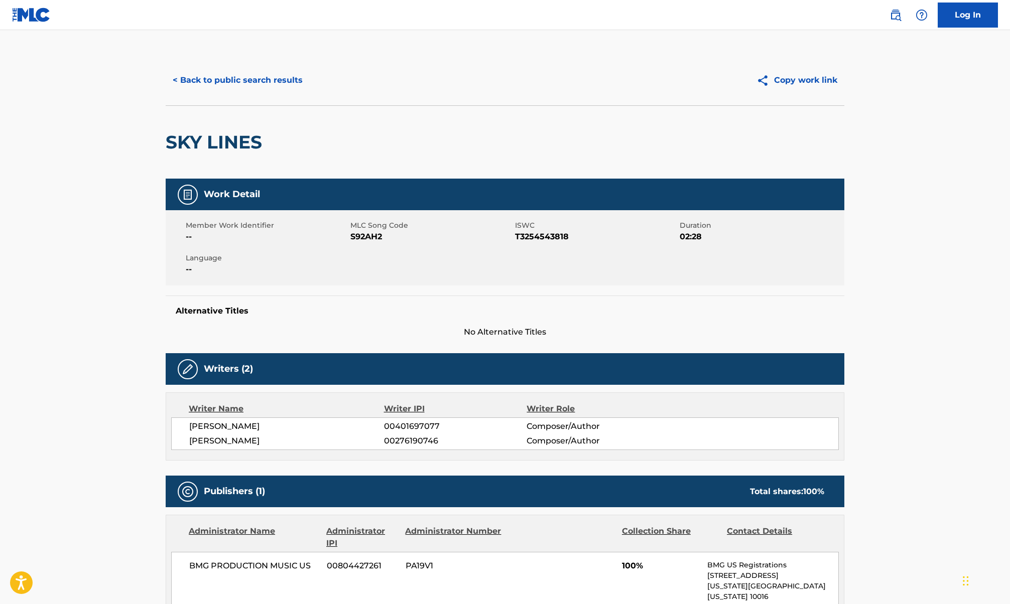
click at [262, 82] on button "< Back to public search results" at bounding box center [238, 80] width 144 height 25
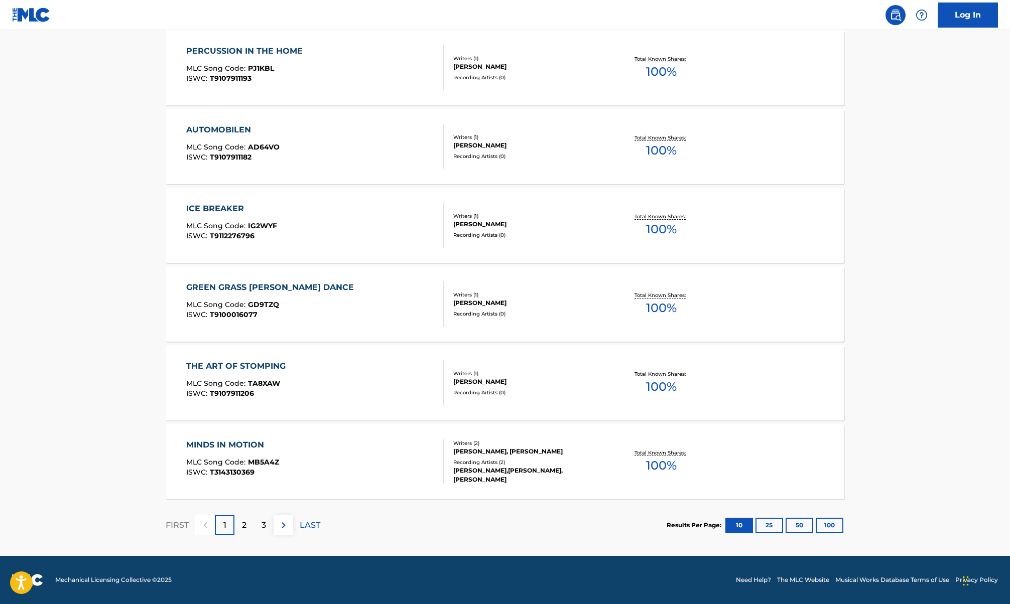
click at [381, 490] on div "MINDS IN MOTION MLC Song Code : MB5A4Z ISWC : T3143130369 Writers ( 2 ) JASON G…" at bounding box center [505, 461] width 679 height 75
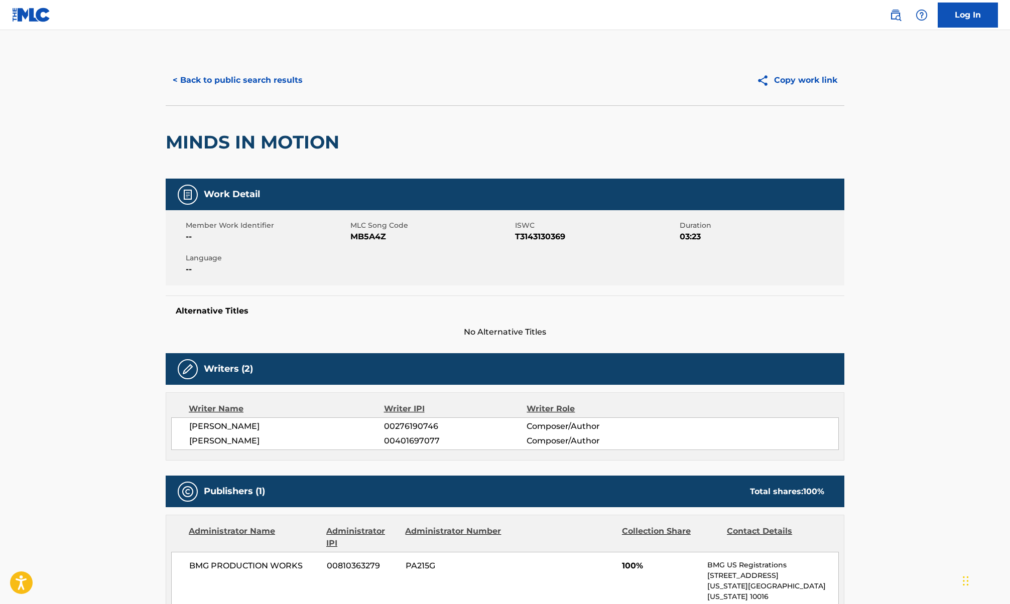
click at [245, 78] on button "< Back to public search results" at bounding box center [238, 80] width 144 height 25
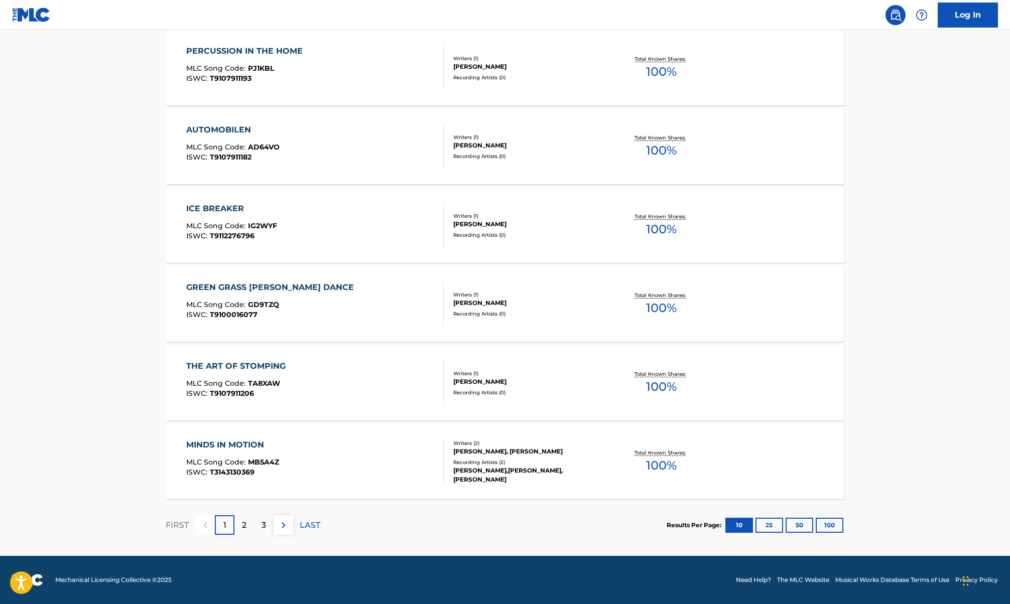
click at [289, 520] on img at bounding box center [284, 525] width 12 height 12
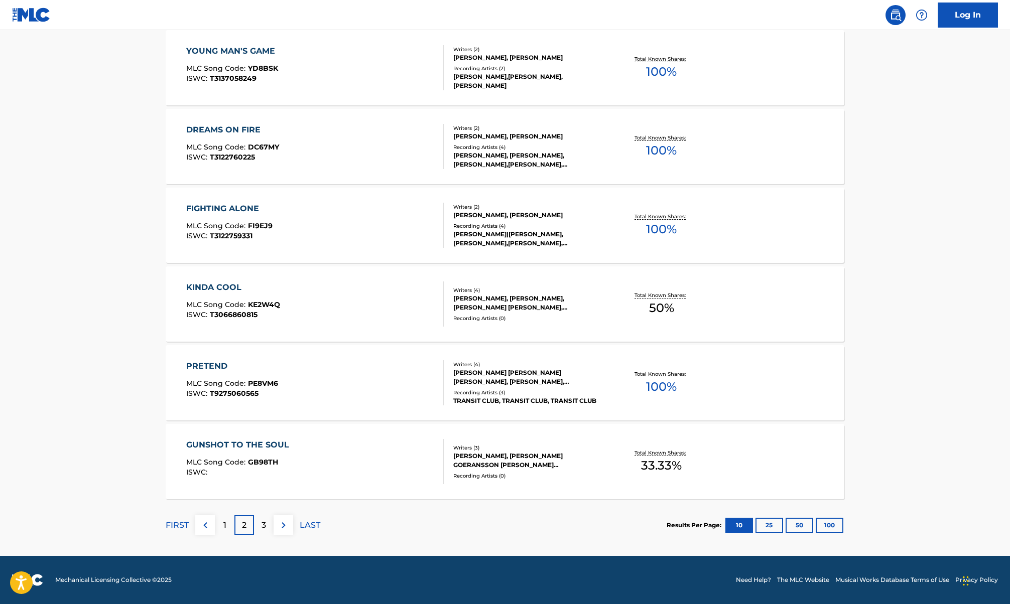
click at [264, 526] on p "3" at bounding box center [264, 525] width 5 height 12
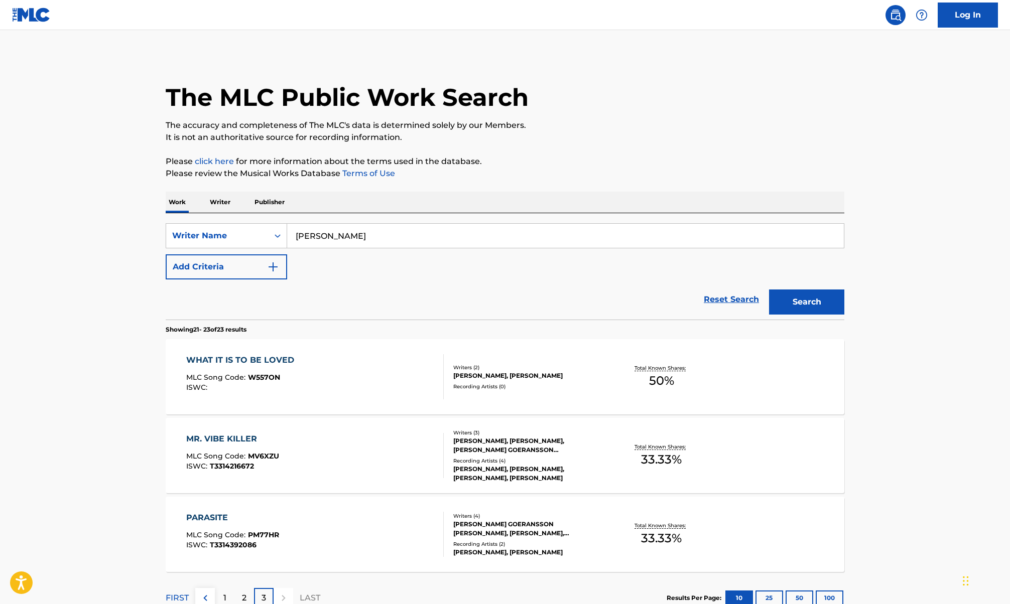
click at [262, 361] on div "WHAT IT IS TO BE LOVED" at bounding box center [242, 360] width 113 height 12
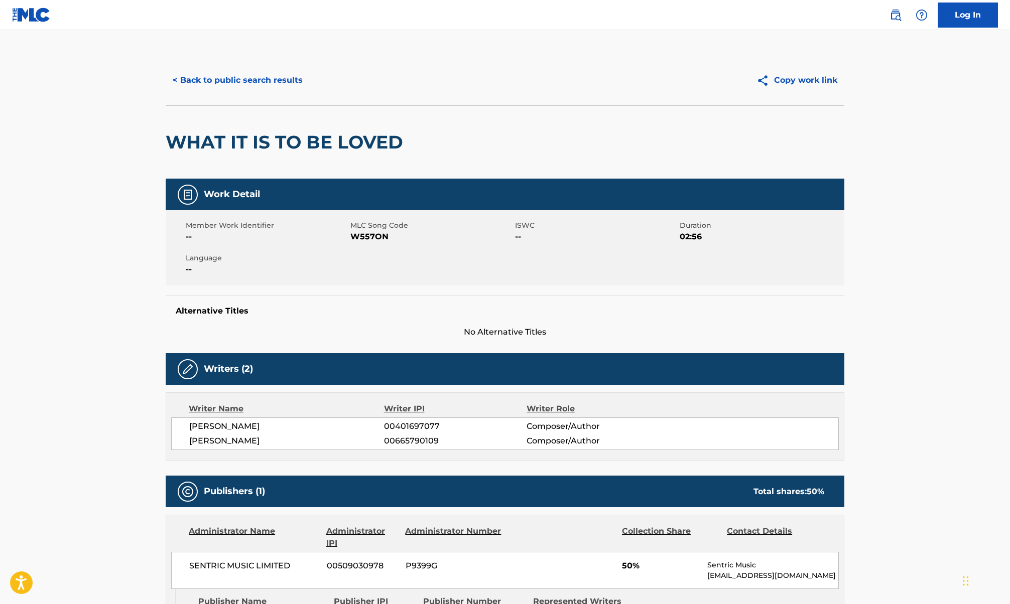
click at [250, 78] on button "< Back to public search results" at bounding box center [238, 80] width 144 height 25
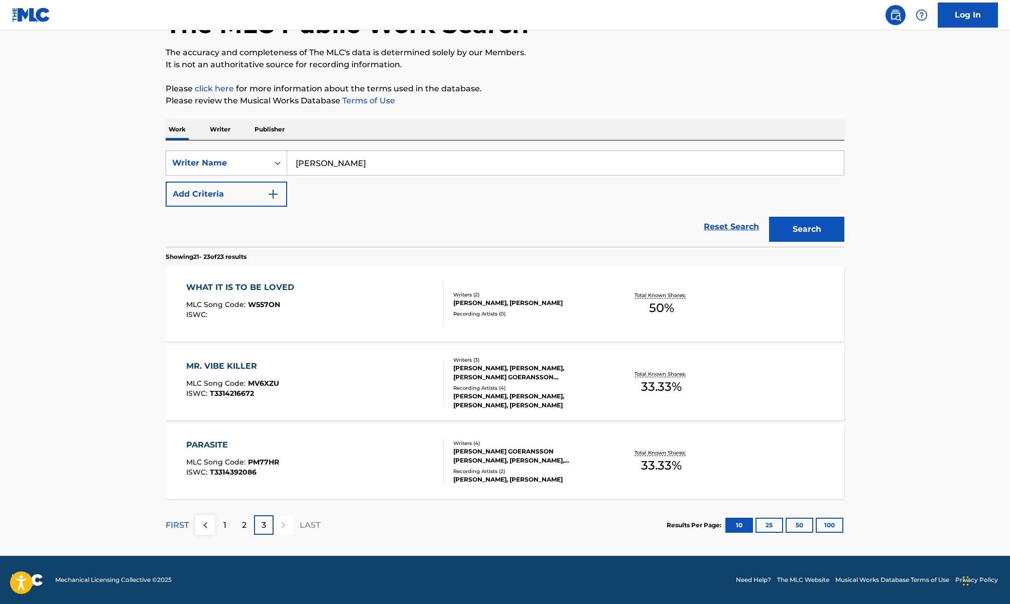
click at [267, 455] on div "PARASITE MLC Song Code : PM77HR ISWC : T3314392086" at bounding box center [232, 461] width 93 height 45
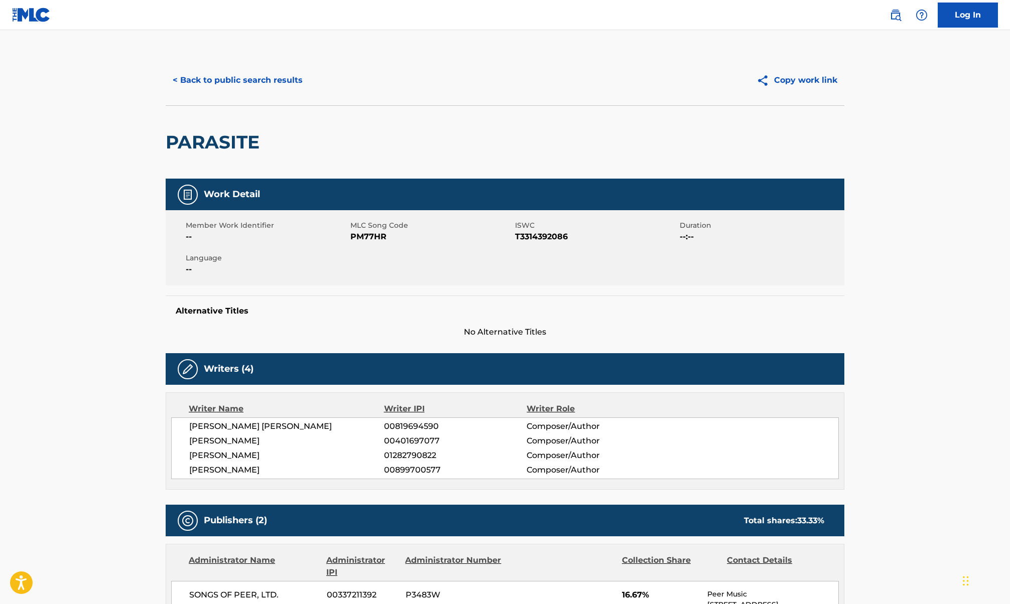
click at [203, 61] on div "< Back to public search results Copy work link" at bounding box center [505, 80] width 679 height 50
click at [203, 75] on button "< Back to public search results" at bounding box center [238, 80] width 144 height 25
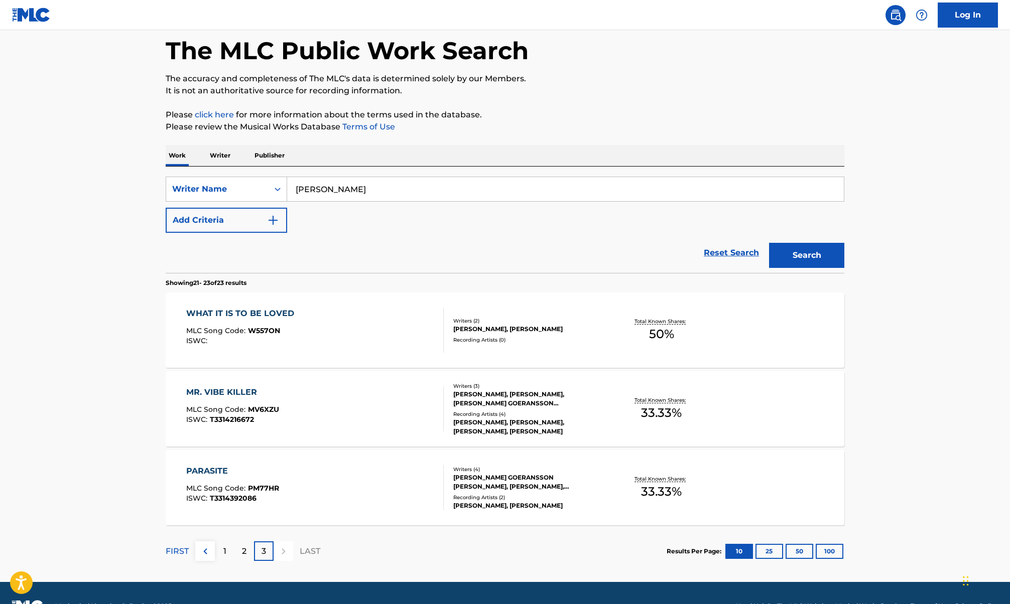
click at [115, 346] on main "The MLC Public Work Search The accuracy and completeness of The MLC's data is d…" at bounding box center [505, 282] width 1010 height 599
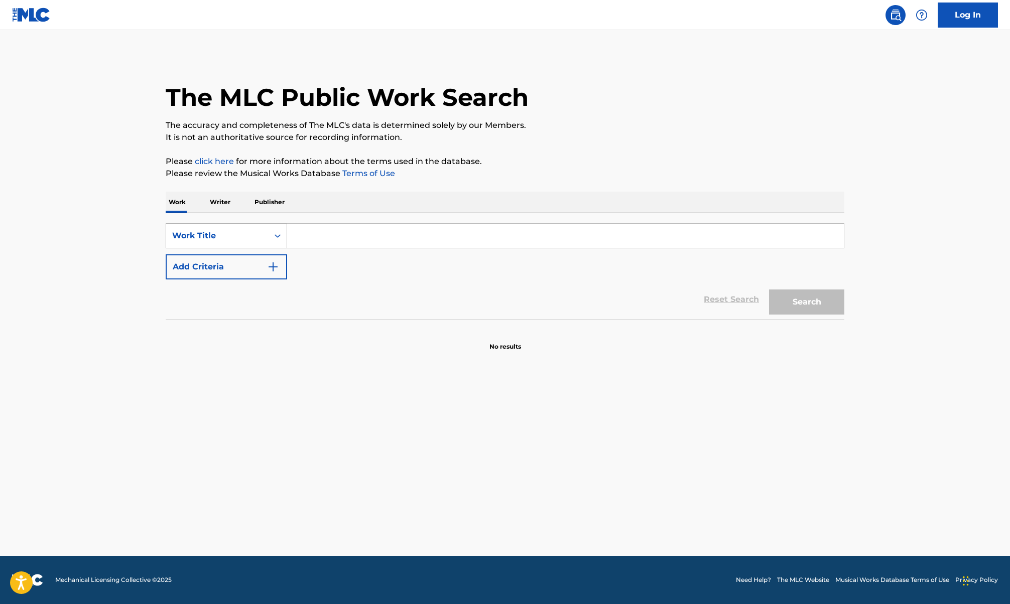
drag, startPoint x: 333, startPoint y: 235, endPoint x: 242, endPoint y: 245, distance: 91.9
click at [243, 247] on div "Work Title" at bounding box center [226, 235] width 121 height 25
click at [215, 268] on div "Writer Name" at bounding box center [226, 260] width 120 height 25
paste input "[PERSON_NAME]"
type input "[PERSON_NAME]"
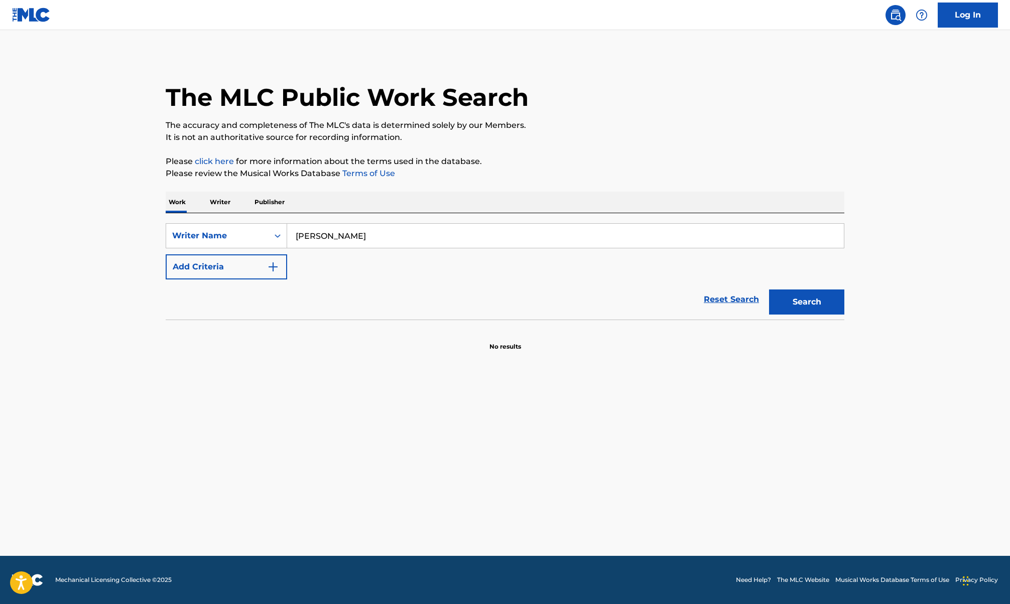
click at [779, 302] on button "Search" at bounding box center [806, 302] width 75 height 25
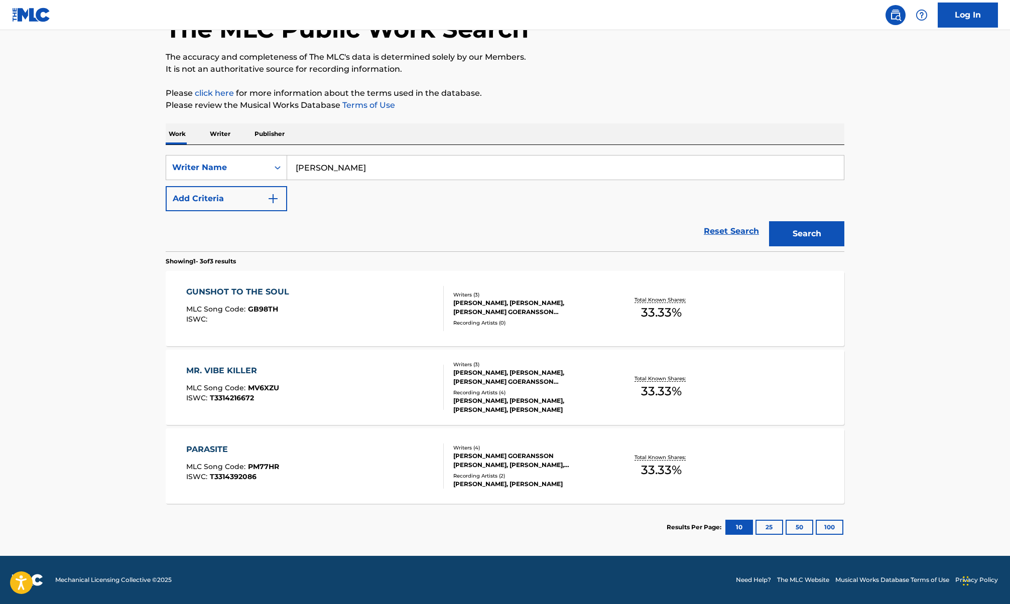
scroll to position [69, 0]
